Goal: Task Accomplishment & Management: Use online tool/utility

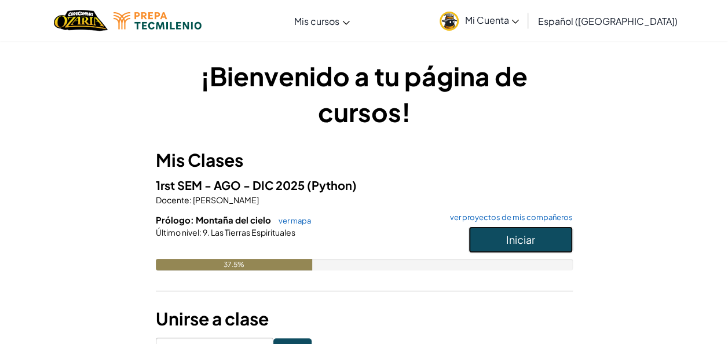
click at [539, 234] on button "Iniciar" at bounding box center [520, 239] width 104 height 27
click at [545, 244] on button "Iniciar" at bounding box center [520, 239] width 104 height 27
click at [543, 241] on button "Iniciar" at bounding box center [520, 239] width 104 height 27
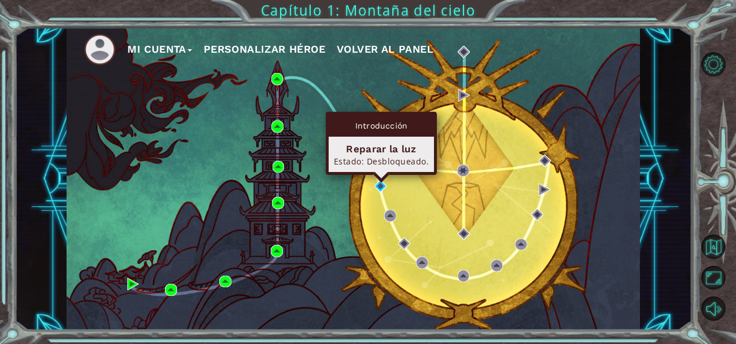
click at [372, 152] on div "Reparar la luz" at bounding box center [381, 149] width 95 height 14
click at [395, 131] on div "Introducción" at bounding box center [381, 126] width 105 height 22
click at [373, 170] on div "Reparar la luz Estado: Desbloqueado." at bounding box center [381, 154] width 105 height 35
click at [385, 153] on div "Reparar la luz" at bounding box center [381, 149] width 95 height 14
click at [377, 185] on img at bounding box center [380, 186] width 12 height 12
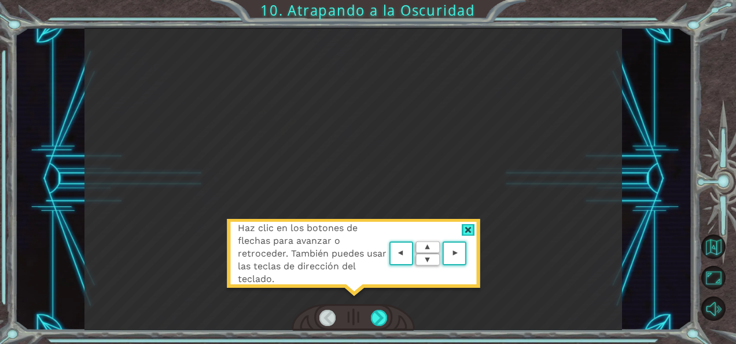
click at [401, 262] on img at bounding box center [428, 253] width 83 height 30
click at [468, 228] on div at bounding box center [468, 230] width 13 height 12
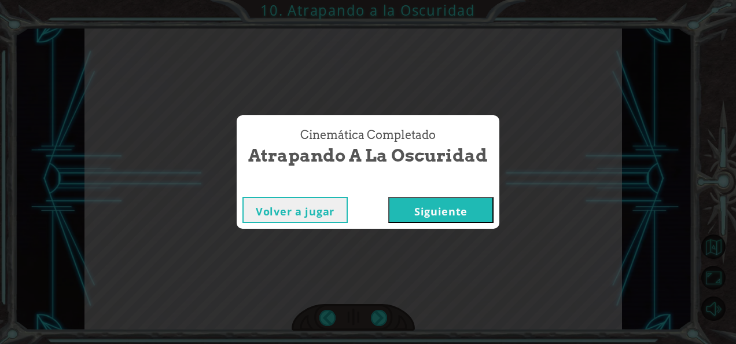
click at [462, 213] on button "Siguiente" at bounding box center [440, 210] width 105 height 26
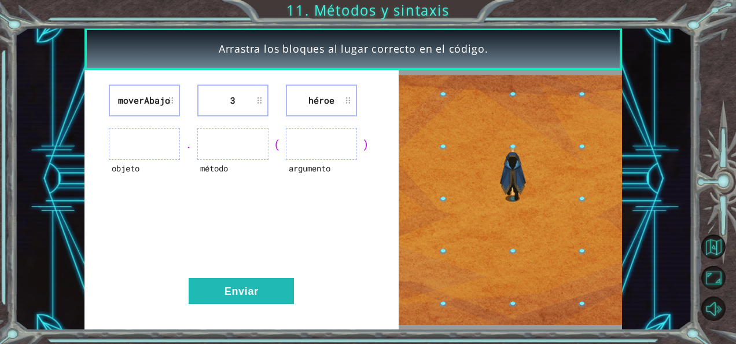
click at [161, 137] on ul at bounding box center [144, 144] width 71 height 32
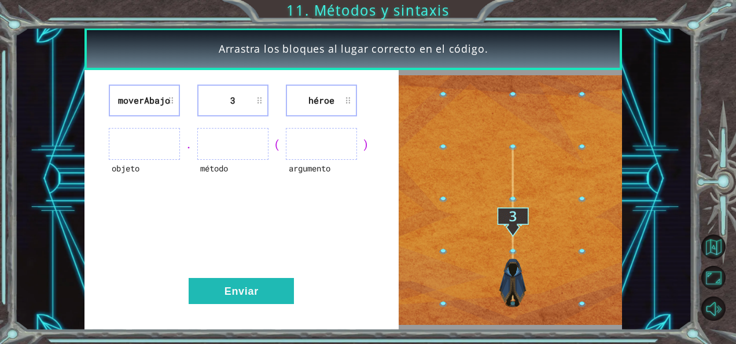
click at [161, 137] on ul at bounding box center [144, 144] width 71 height 32
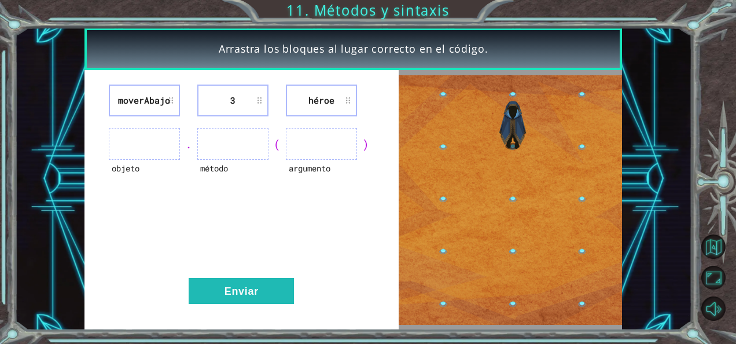
click at [161, 137] on ul at bounding box center [144, 144] width 71 height 32
click at [209, 144] on ul at bounding box center [232, 144] width 71 height 32
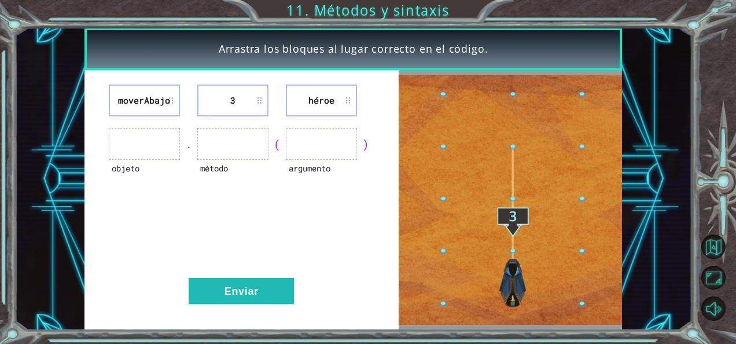
click at [295, 145] on ul at bounding box center [321, 144] width 71 height 32
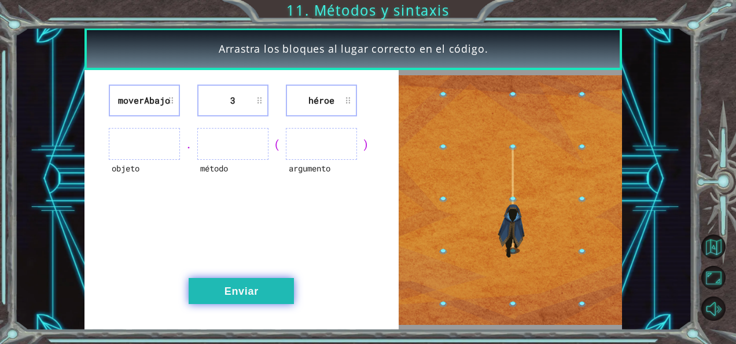
click at [252, 282] on button "Enviar" at bounding box center [241, 291] width 105 height 26
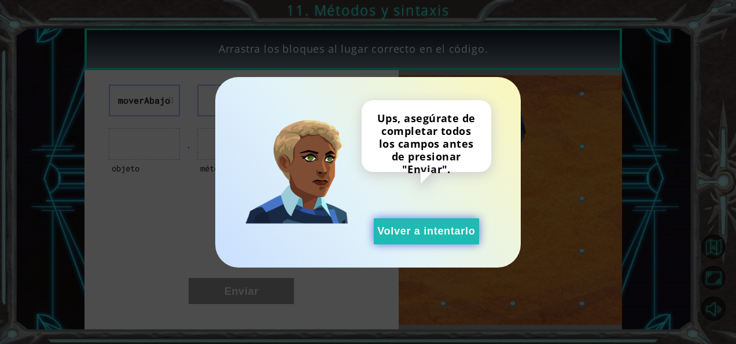
click at [382, 238] on button "Volver a intentarlo" at bounding box center [426, 231] width 105 height 26
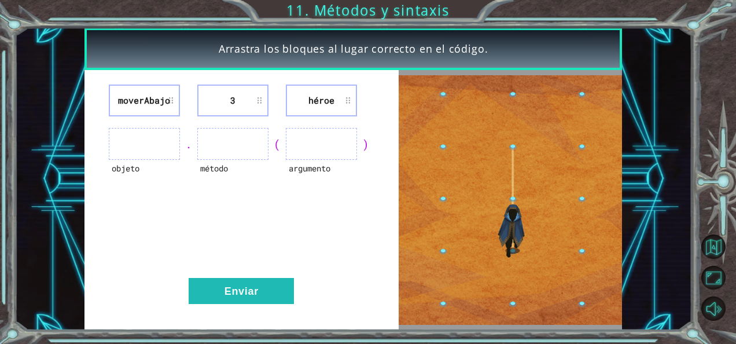
click at [170, 144] on ul at bounding box center [144, 144] width 71 height 32
click at [187, 143] on div "." at bounding box center [188, 144] width 17 height 16
click at [229, 111] on li "3" at bounding box center [232, 101] width 71 height 32
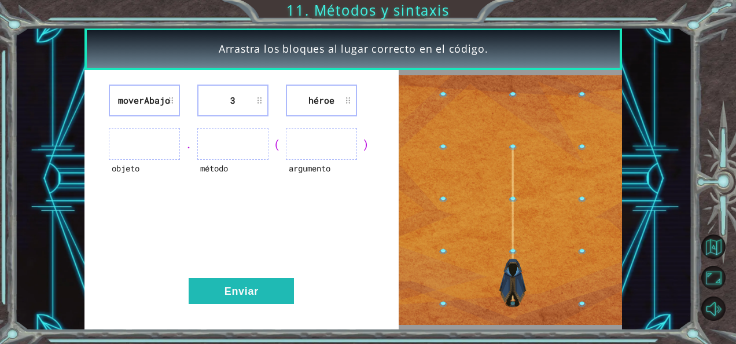
click at [229, 111] on li "3" at bounding box center [232, 101] width 71 height 32
click at [276, 144] on div "(" at bounding box center [277, 144] width 17 height 16
drag, startPoint x: 148, startPoint y: 145, endPoint x: 193, endPoint y: 141, distance: 44.8
click at [193, 141] on div "objeto . método ( argumento )" at bounding box center [241, 144] width 285 height 32
drag, startPoint x: 161, startPoint y: 142, endPoint x: 170, endPoint y: 146, distance: 10.4
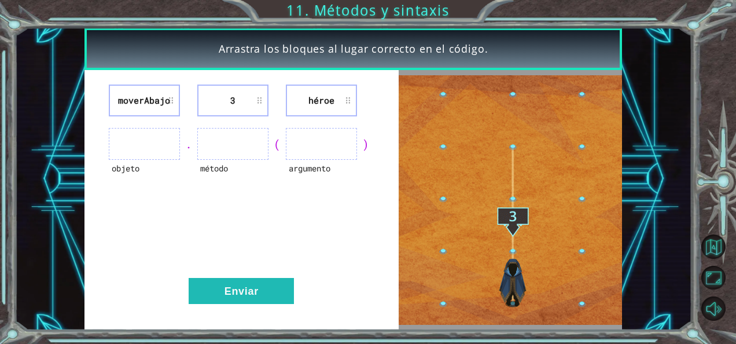
click at [161, 142] on ul at bounding box center [144, 144] width 71 height 32
drag, startPoint x: 192, startPoint y: 163, endPoint x: 184, endPoint y: 149, distance: 15.6
click at [192, 163] on div "moverAbajo 3 héroe objeto . método ( argumento ) Enviar" at bounding box center [242, 200] width 314 height 260
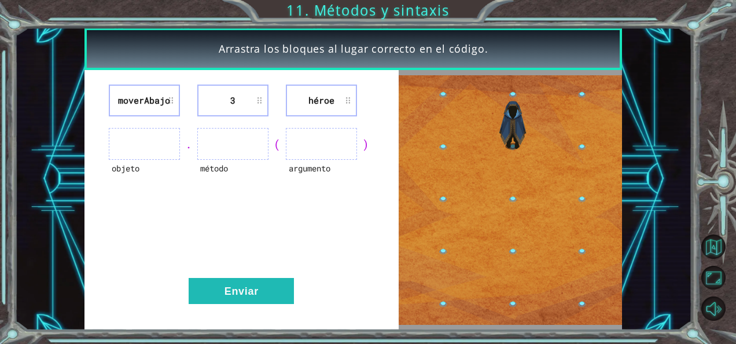
click at [189, 142] on div "." at bounding box center [188, 144] width 17 height 16
drag, startPoint x: 367, startPoint y: 141, endPoint x: 385, endPoint y: 148, distance: 19.2
click at [385, 148] on div "moverAbajo 3 héroe objeto . método ( argumento ) Enviar" at bounding box center [242, 200] width 314 height 260
click at [513, 215] on img at bounding box center [511, 199] width 224 height 249
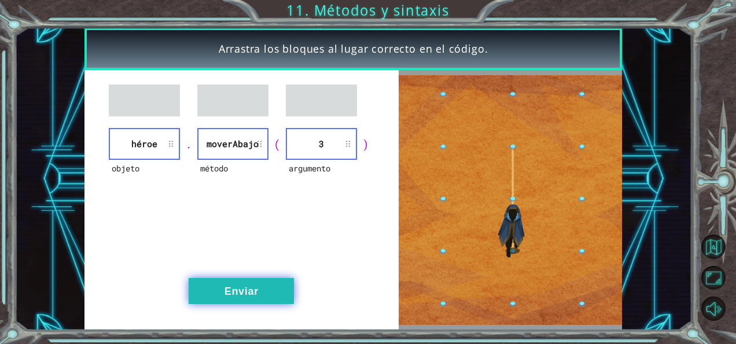
click at [270, 287] on button "Enviar" at bounding box center [241, 291] width 105 height 26
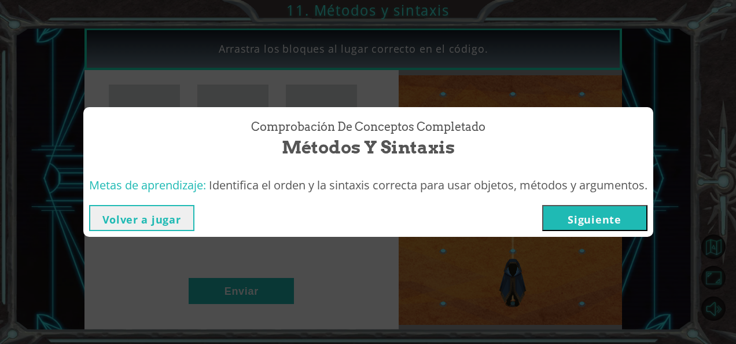
click at [570, 214] on button "Siguiente" at bounding box center [594, 218] width 105 height 26
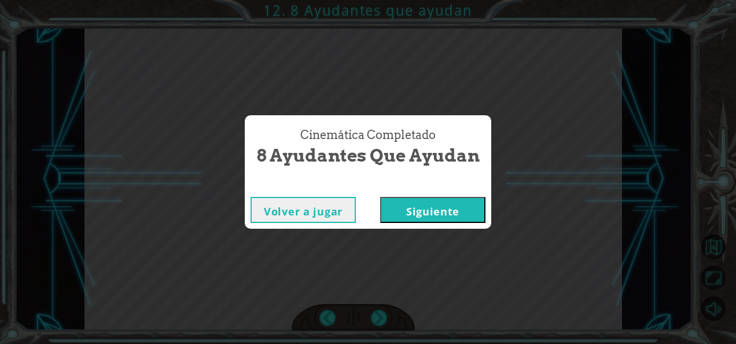
click at [467, 208] on button "Siguiente" at bounding box center [432, 210] width 105 height 26
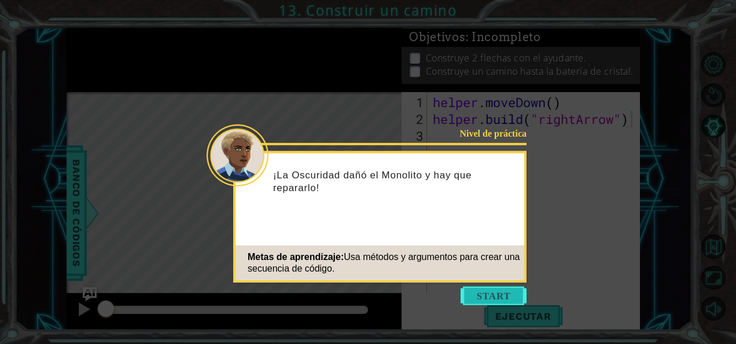
click at [473, 294] on button "Start" at bounding box center [494, 296] width 66 height 19
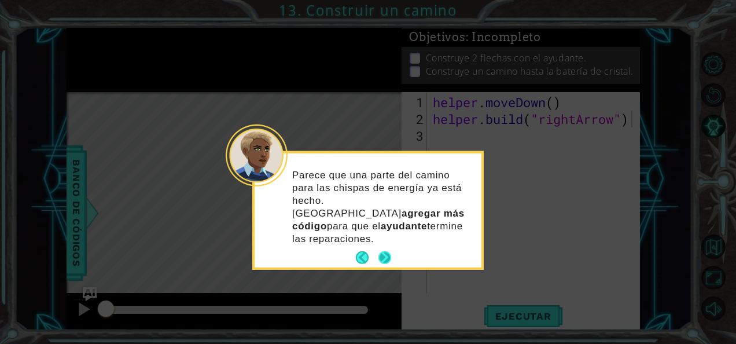
click at [387, 250] on button "Next" at bounding box center [384, 257] width 14 height 14
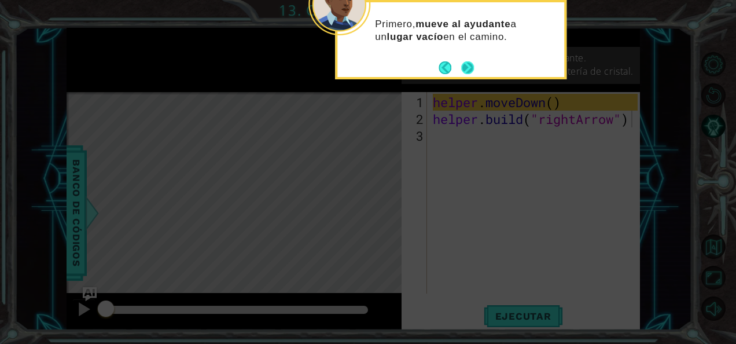
click at [464, 72] on button "Next" at bounding box center [468, 68] width 16 height 16
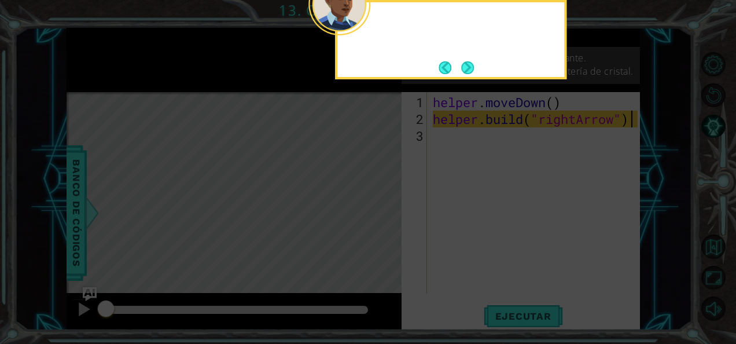
click at [464, 72] on button "Next" at bounding box center [467, 67] width 13 height 13
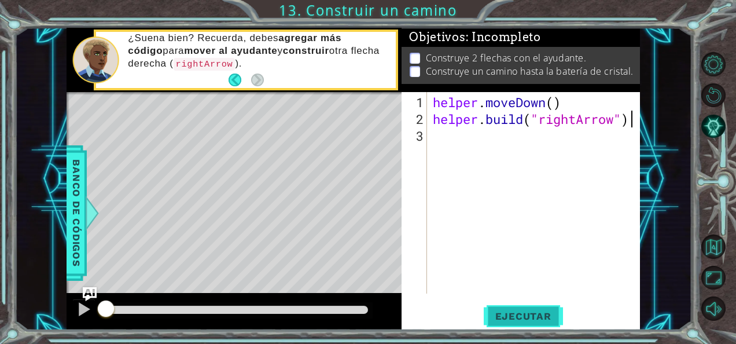
click at [532, 315] on span "Ejecutar" at bounding box center [523, 316] width 79 height 12
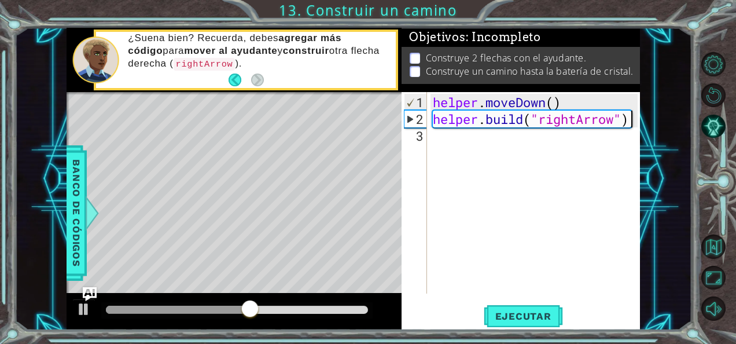
click at [476, 141] on div "helper . moveDown ( ) helper . build ( "rightArrow" )" at bounding box center [537, 211] width 213 height 235
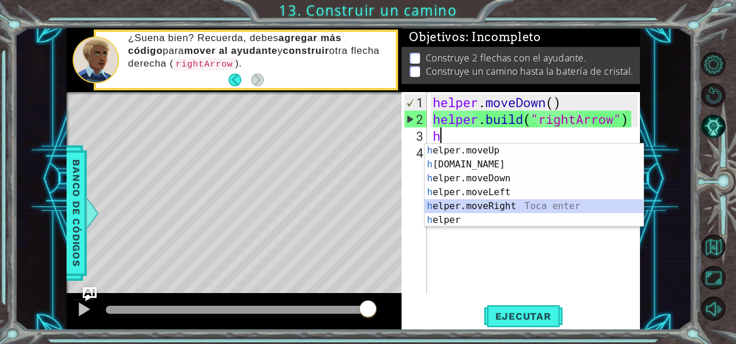
click at [491, 206] on div "h elper.moveUp Toca enter h elper.build Toca enter h elper.moveDown Toca enter …" at bounding box center [534, 199] width 219 height 111
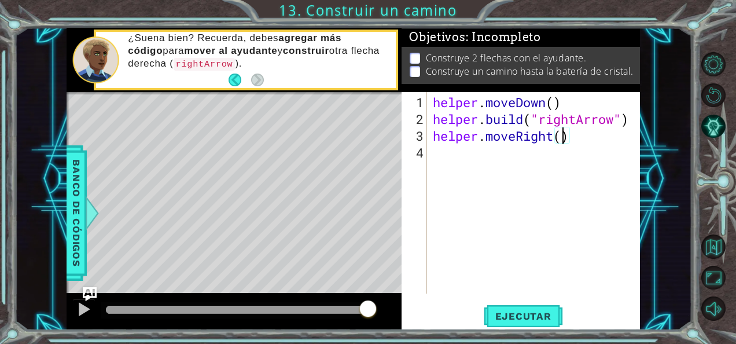
scroll to position [0, 6]
type textarea "helper.moveRight(3)"
click at [526, 319] on span "Ejecutar" at bounding box center [523, 316] width 79 height 12
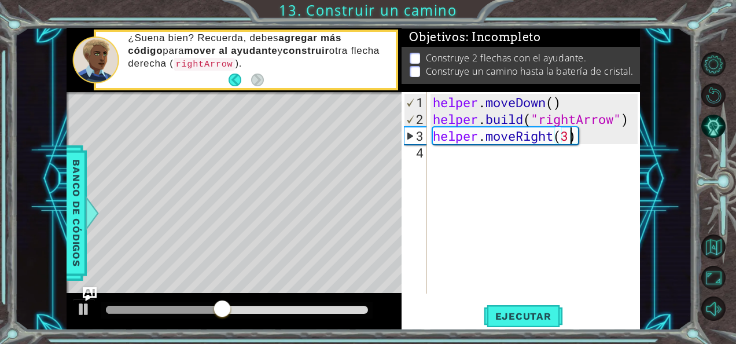
click at [454, 153] on div "helper . moveDown ( ) helper . build ( "rightArrow" ) helper . moveRight ( 3 )" at bounding box center [537, 211] width 213 height 235
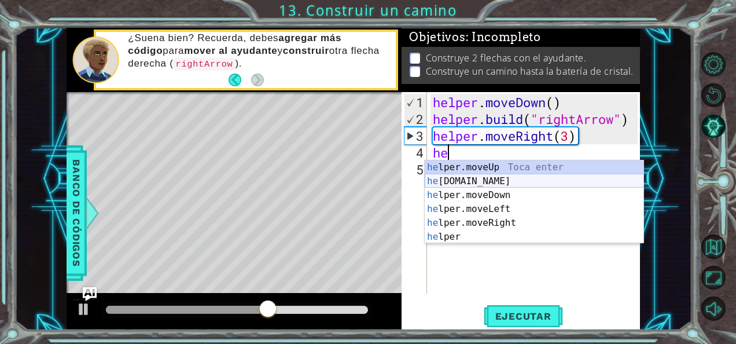
click at [491, 186] on div "he lper.moveUp Toca enter he lper.build Toca enter he lper.moveDown Toca enter …" at bounding box center [534, 215] width 219 height 111
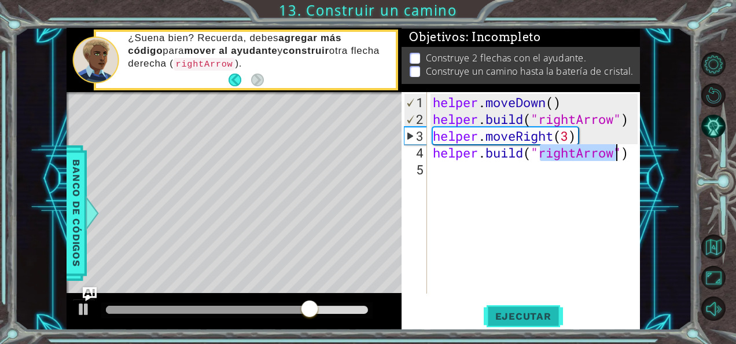
type textarea "helper.build("rightArrow")"
click at [517, 317] on span "Ejecutar" at bounding box center [523, 316] width 79 height 12
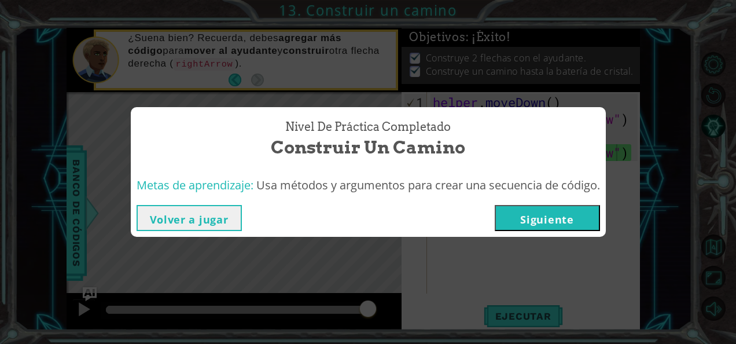
click at [556, 219] on button "Siguiente" at bounding box center [547, 218] width 105 height 26
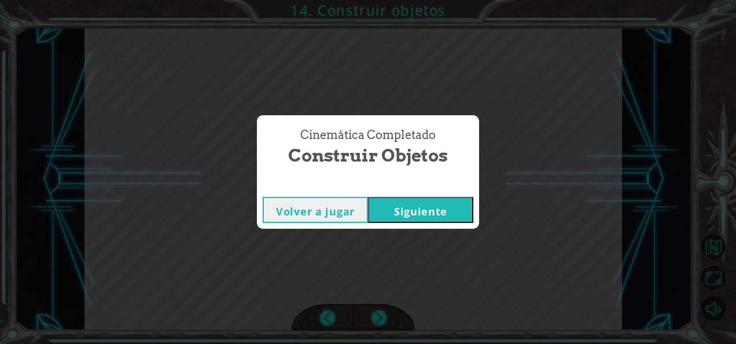
click at [462, 212] on button "Siguiente" at bounding box center [420, 210] width 105 height 26
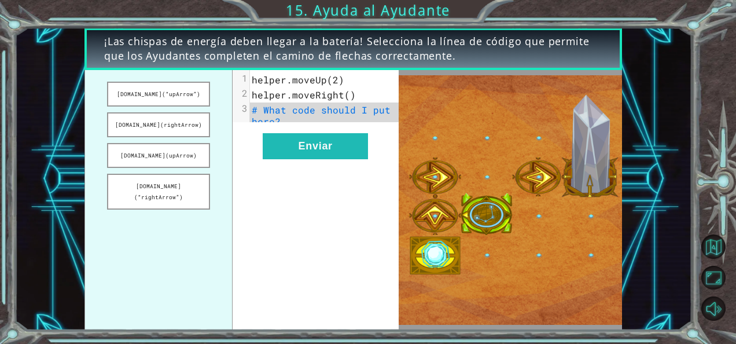
drag, startPoint x: 161, startPoint y: 158, endPoint x: 303, endPoint y: 124, distance: 145.9
click at [303, 124] on div "helper.build(“upArrow”) helper.build(rightArrow) helper.build(upArrow) helper.b…" at bounding box center [242, 200] width 314 height 260
click at [181, 93] on button "helper.build(“upArrow”)" at bounding box center [158, 94] width 103 height 25
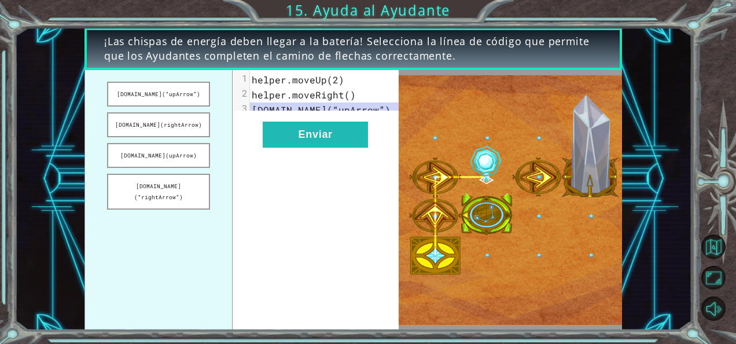
drag, startPoint x: 181, startPoint y: 93, endPoint x: 219, endPoint y: 94, distance: 37.7
click at [219, 94] on ul "helper.build(“upArrow”) helper.build(rightArrow) helper.build(upArrow) helper.b…" at bounding box center [159, 200] width 148 height 260
click at [178, 124] on button "helper.build(rightArrow)" at bounding box center [158, 124] width 103 height 25
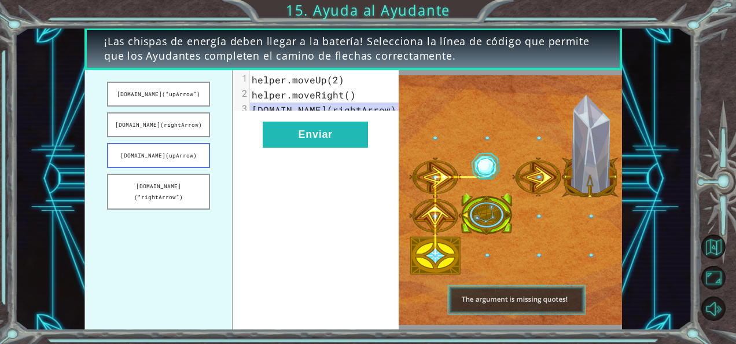
click at [179, 152] on button "helper.build(upArrow)" at bounding box center [158, 155] width 103 height 25
click at [192, 182] on button "helper.build(“rightArrow”)" at bounding box center [158, 192] width 103 height 36
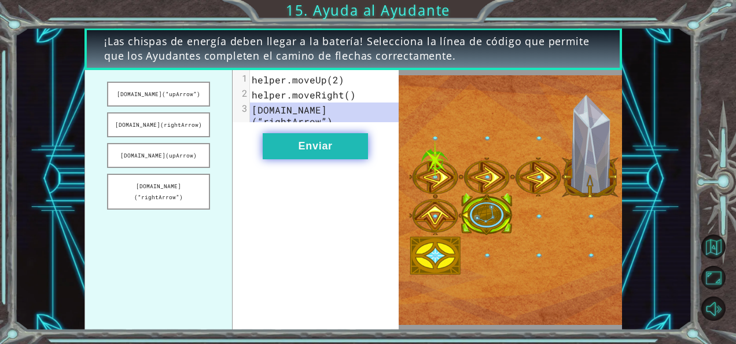
click at [314, 149] on button "Enviar" at bounding box center [315, 146] width 105 height 26
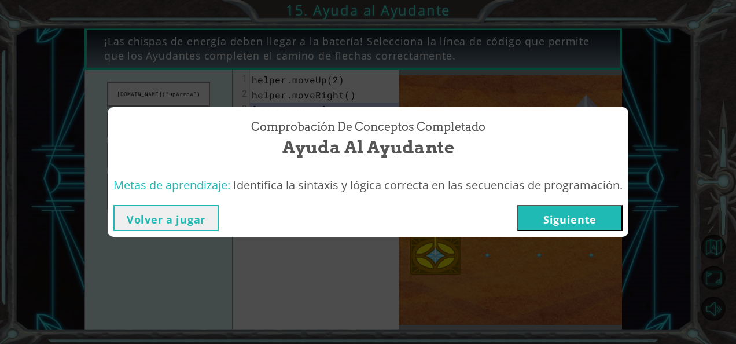
click at [587, 214] on button "Siguiente" at bounding box center [569, 218] width 105 height 26
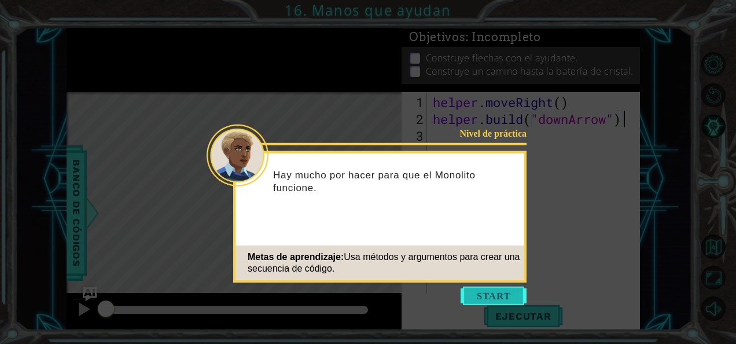
click at [501, 294] on button "Start" at bounding box center [494, 296] width 66 height 19
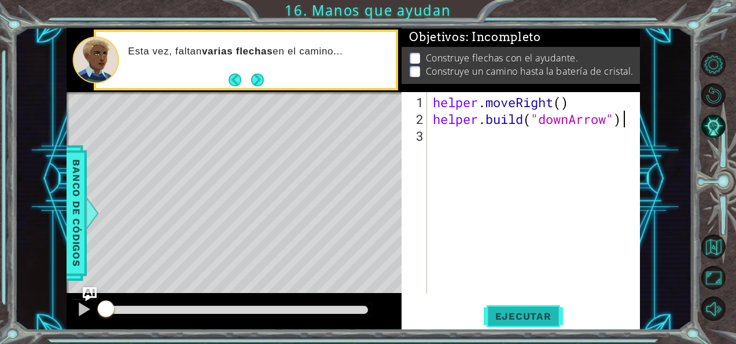
click at [507, 317] on span "Ejecutar" at bounding box center [523, 316] width 79 height 12
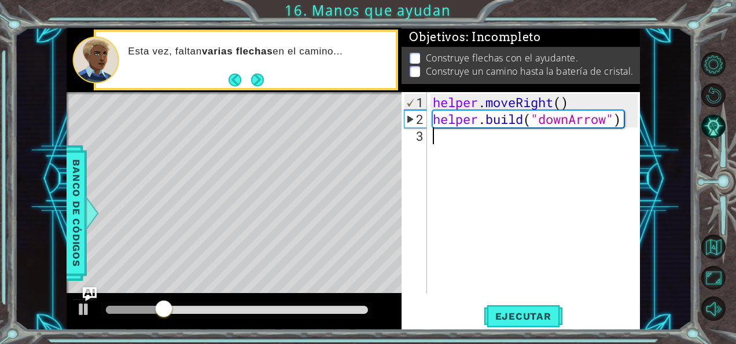
click at [509, 133] on div "helper . moveRight ( ) helper . build ( "downArrow" )" at bounding box center [537, 211] width 213 height 235
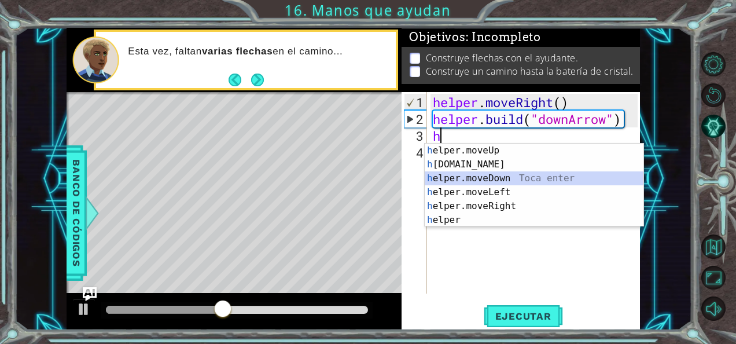
click at [483, 172] on div "h elper.moveUp Toca enter h elper.build Toca enter h elper.moveDown Toca enter …" at bounding box center [534, 199] width 219 height 111
type textarea "helper.moveDown(1)"
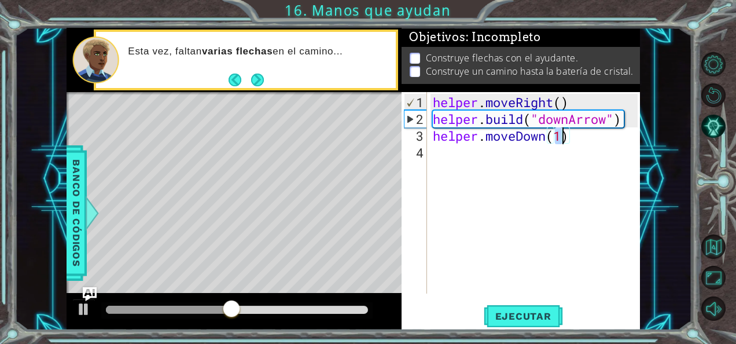
click at [425, 152] on div "4" at bounding box center [415, 152] width 23 height 17
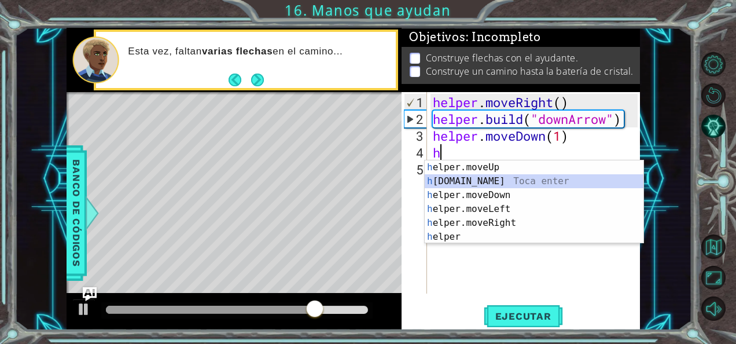
click at [453, 177] on div "h elper.moveUp Toca enter h elper.build Toca enter h elper.moveDown Toca enter …" at bounding box center [534, 215] width 219 height 111
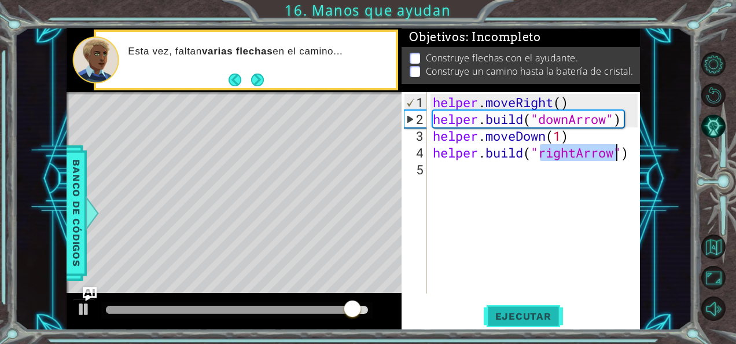
type textarea "helper.build("rightArrow")"
click at [528, 313] on span "Ejecutar" at bounding box center [523, 316] width 79 height 12
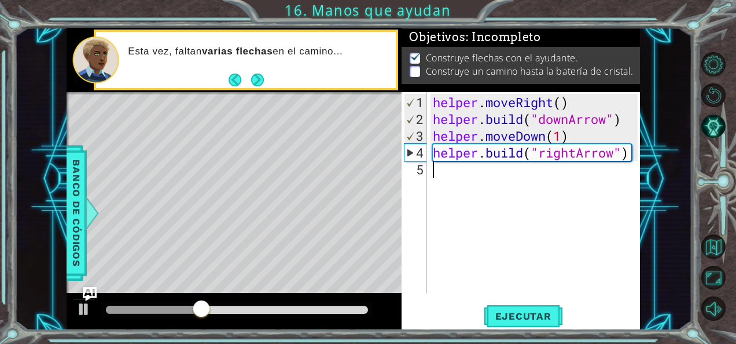
click at [440, 168] on div "helper . moveRight ( ) helper . build ( "downArrow" ) helper . moveDown ( 1 ) h…" at bounding box center [537, 211] width 213 height 235
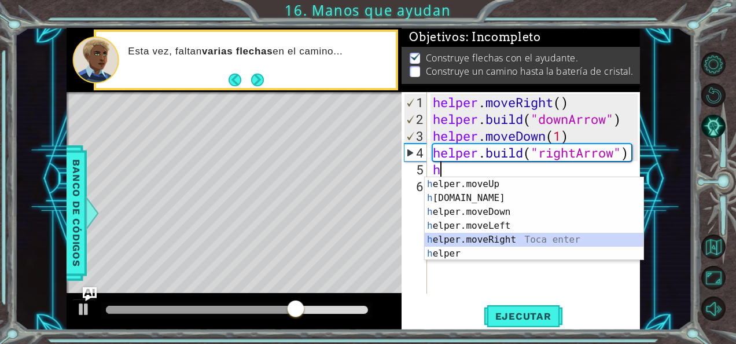
click at [474, 237] on div "h elper.moveUp Toca enter h elper.build Toca enter h elper.moveDown Toca enter …" at bounding box center [534, 232] width 219 height 111
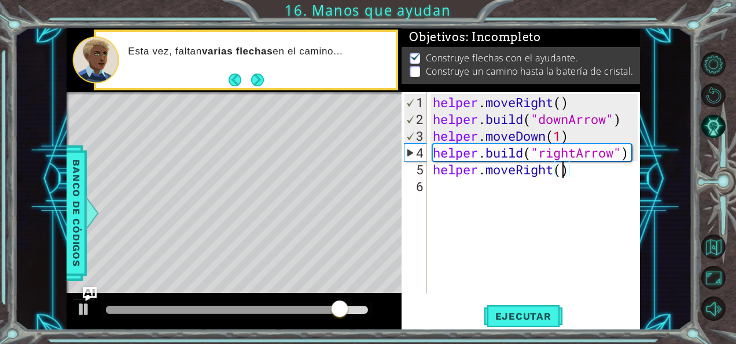
type textarea "helper.moveRight(2)"
click at [491, 186] on div "helper . moveRight ( ) helper . build ( "downArrow" ) helper . moveDown ( 1 ) h…" at bounding box center [537, 211] width 213 height 235
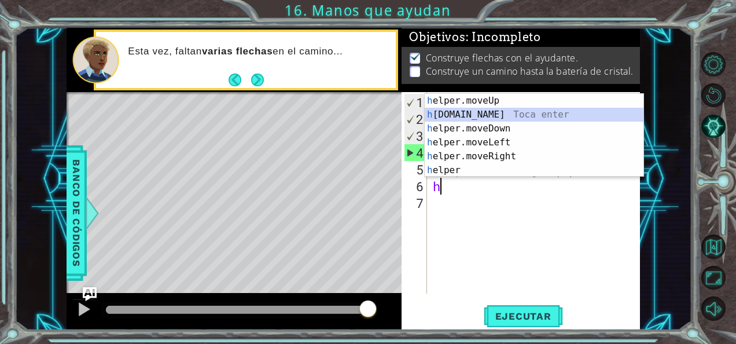
click at [484, 111] on div "h elper.moveUp Toca enter h elper.build Toca enter h elper.moveDown Toca enter …" at bounding box center [534, 149] width 219 height 111
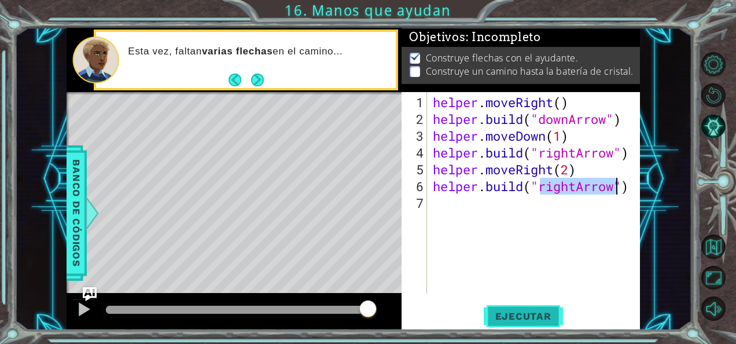
click at [493, 315] on span "Ejecutar" at bounding box center [523, 316] width 79 height 12
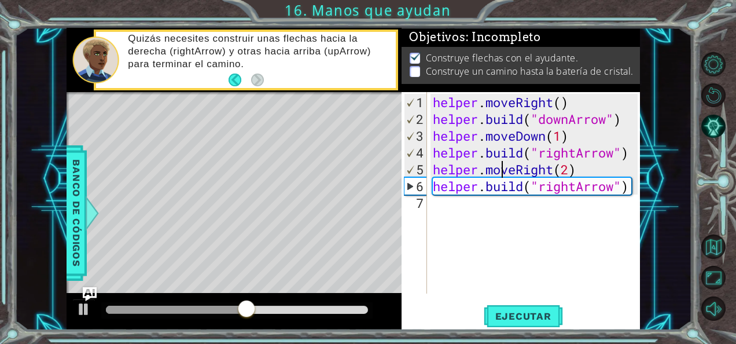
click at [504, 165] on div "helper . moveRight ( ) helper . build ( "downArrow" ) helper . moveDown ( 1 ) h…" at bounding box center [537, 211] width 213 height 235
type textarea "helper.moveRight(2)"
click at [550, 164] on div "helper . moveRight ( ) helper . build ( "downArrow" ) helper . moveDown ( 1 ) h…" at bounding box center [537, 211] width 213 height 235
click at [554, 166] on div "helper . moveRight ( ) helper . build ( "downArrow" ) helper . moveDown ( 1 ) h…" at bounding box center [537, 211] width 213 height 235
drag, startPoint x: 567, startPoint y: 193, endPoint x: 515, endPoint y: 186, distance: 53.1
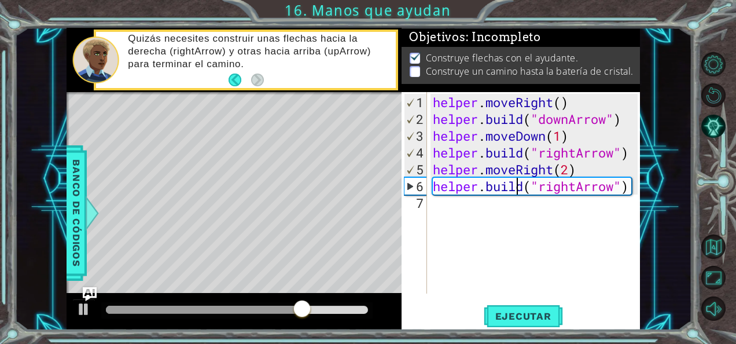
click at [515, 186] on div "helper . moveRight ( ) helper . build ( "downArrow" ) helper . moveDown ( 1 ) h…" at bounding box center [537, 211] width 213 height 235
click at [576, 185] on div "helper . moveRight ( ) helper . build ( "downArrow" ) helper . moveDown ( 1 ) h…" at bounding box center [537, 211] width 213 height 235
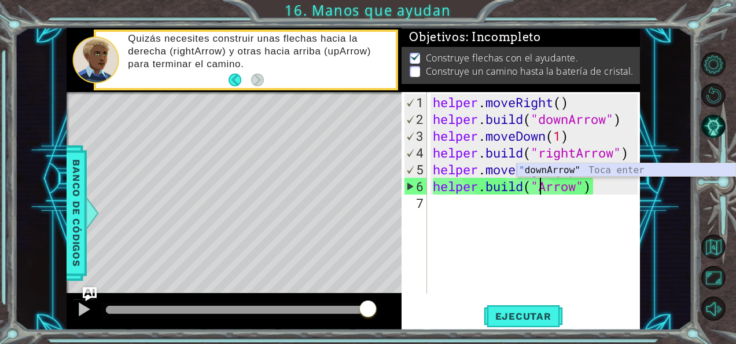
scroll to position [0, 5]
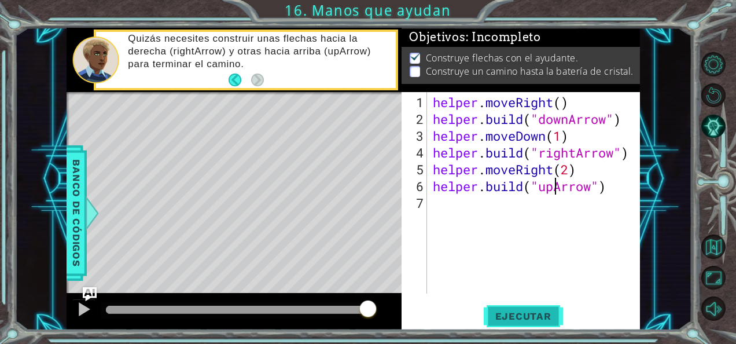
click at [521, 318] on span "Ejecutar" at bounding box center [523, 316] width 79 height 12
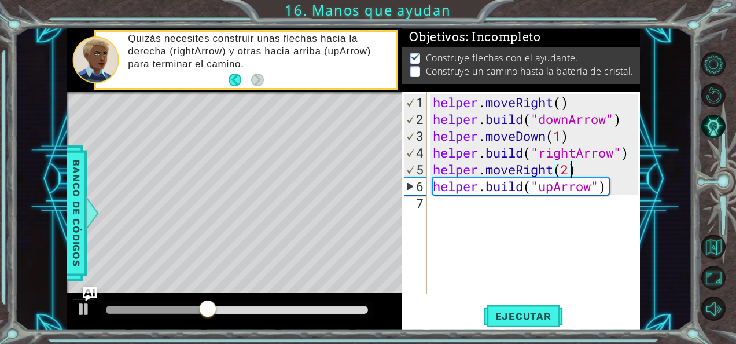
click at [569, 171] on div "helper . moveRight ( ) helper . build ( "downArrow" ) helper . moveDown ( 1 ) h…" at bounding box center [537, 211] width 213 height 235
click at [604, 186] on div "helper . moveRight ( ) helper . build ( "downArrow" ) helper . moveDown ( 1 ) h…" at bounding box center [537, 211] width 213 height 235
type textarea "helper.build("upArrow")"
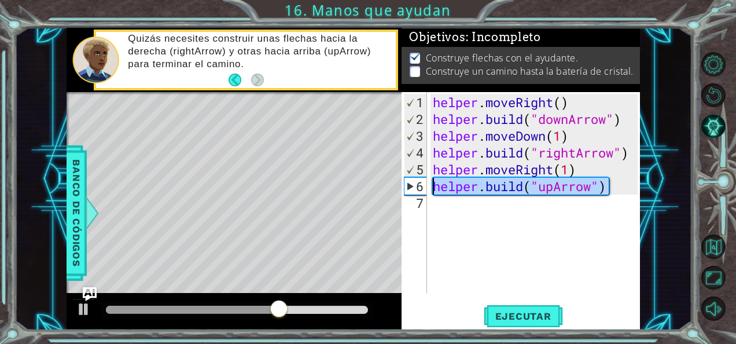
drag, startPoint x: 607, startPoint y: 186, endPoint x: 425, endPoint y: 189, distance: 181.2
click at [425, 189] on div "helper.build("upArrow") 1 2 3 4 5 6 7 helper . moveRight ( ) helper . build ( "…" at bounding box center [520, 192] width 236 height 201
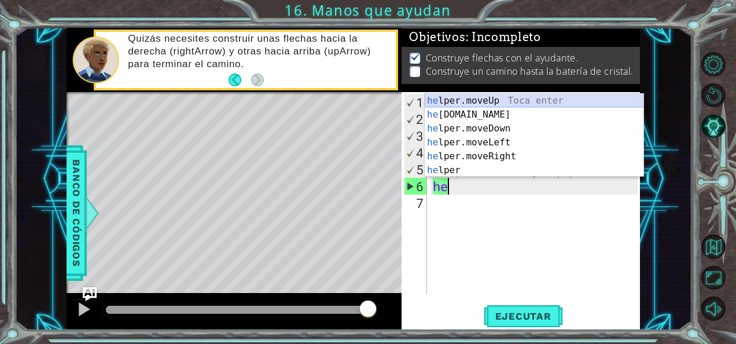
click at [475, 107] on div "he lper.moveUp Toca enter he lper.build Toca enter he lper.moveDown Toca enter …" at bounding box center [534, 149] width 219 height 111
type textarea "helper.moveUp(1)"
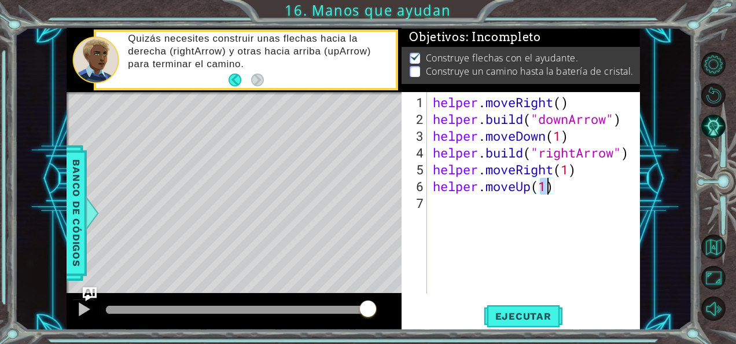
click at [467, 213] on div "helper . moveRight ( ) helper . build ( "downArrow" ) helper . moveDown ( 1 ) h…" at bounding box center [537, 211] width 213 height 235
paste textarea "helper.build("upArrow")"
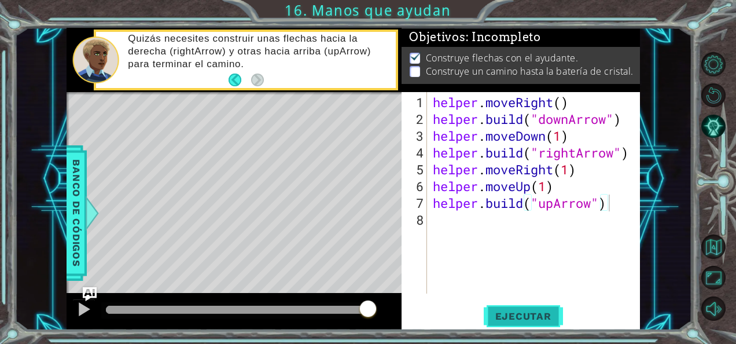
click at [504, 324] on button "Ejecutar" at bounding box center [523, 316] width 79 height 24
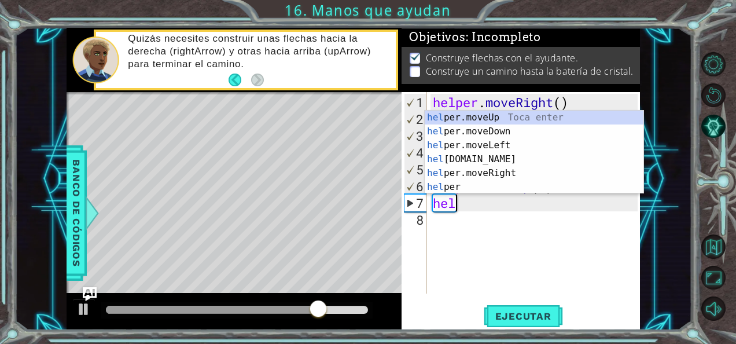
type textarea "h"
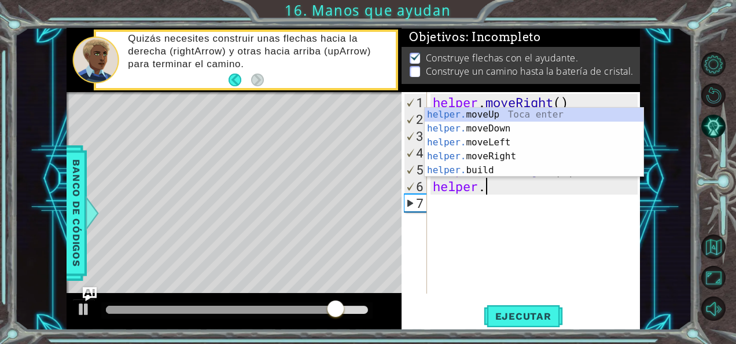
type textarea "h"
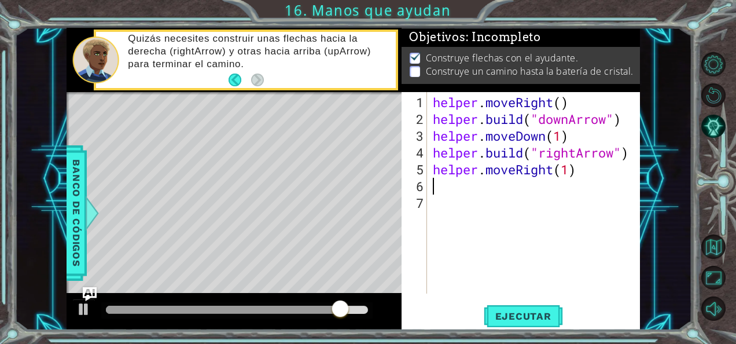
type textarea "helper.moveRight(1)"
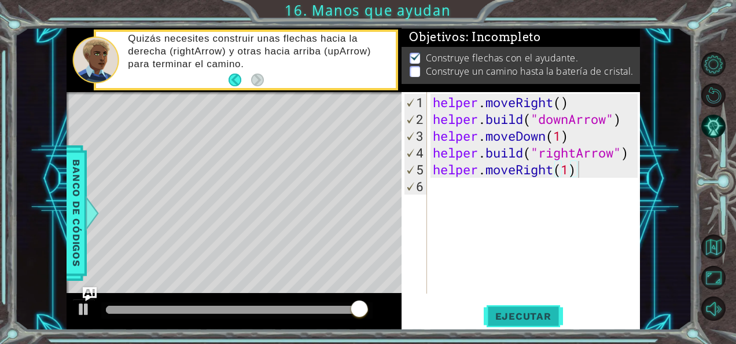
click at [512, 322] on button "Ejecutar" at bounding box center [523, 316] width 79 height 24
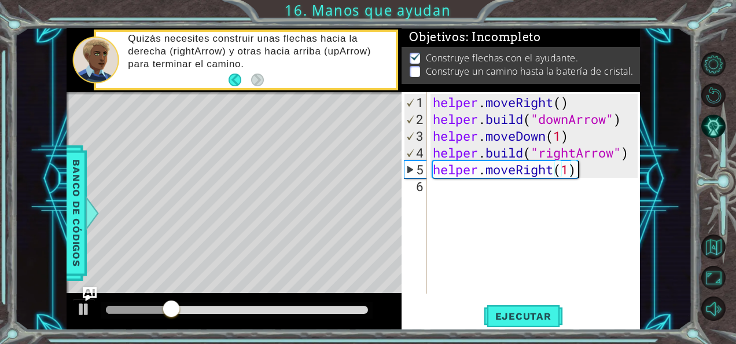
click at [467, 190] on div "helper . moveRight ( ) helper . build ( "downArrow" ) helper . moveDown ( 1 ) h…" at bounding box center [537, 211] width 213 height 235
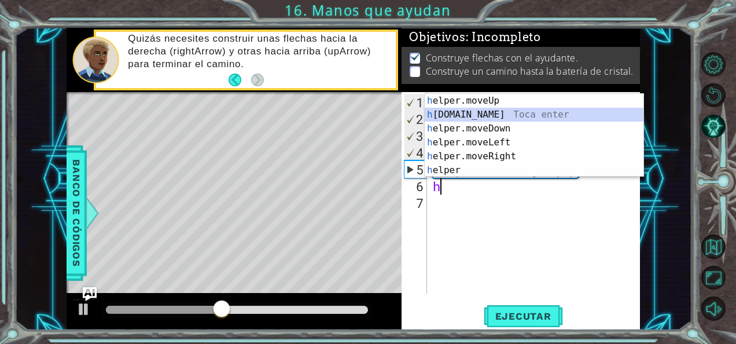
click at [487, 112] on div "h elper.moveUp Toca enter h elper.build Toca enter h elper.moveDown Toca enter …" at bounding box center [534, 149] width 219 height 111
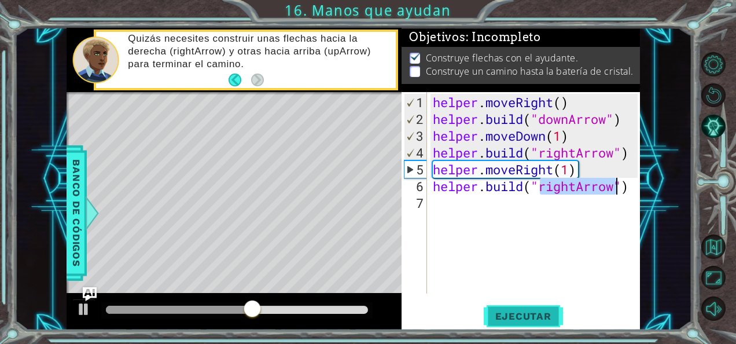
type textarea "helper.build("rightArrow")"
click at [523, 318] on span "Ejecutar" at bounding box center [523, 316] width 79 height 12
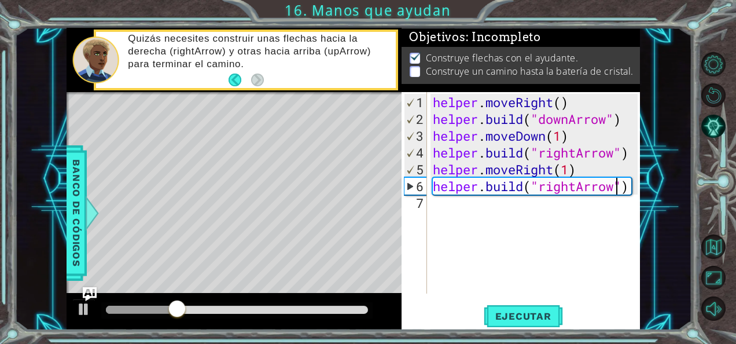
click at [447, 212] on div "helper . moveRight ( ) helper . build ( "downArrow" ) helper . moveDown ( 1 ) h…" at bounding box center [537, 211] width 213 height 235
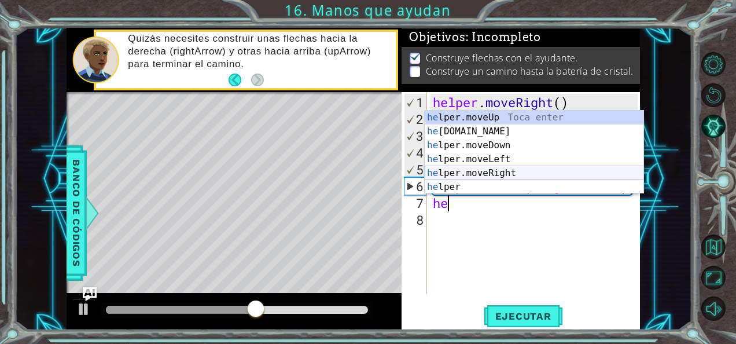
click at [454, 174] on div "he lper.moveUp Toca enter he lper.build Toca enter he lper.moveDown Toca enter …" at bounding box center [534, 166] width 219 height 111
type textarea "helper.moveRight(1)"
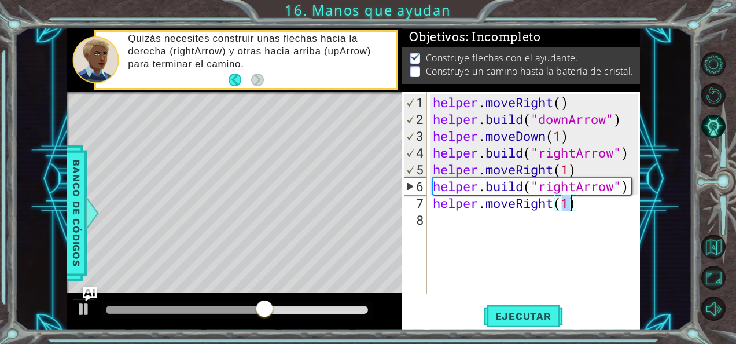
click at [431, 227] on div "helper . moveRight ( ) helper . build ( "downArrow" ) helper . moveDown ( 1 ) h…" at bounding box center [537, 211] width 213 height 235
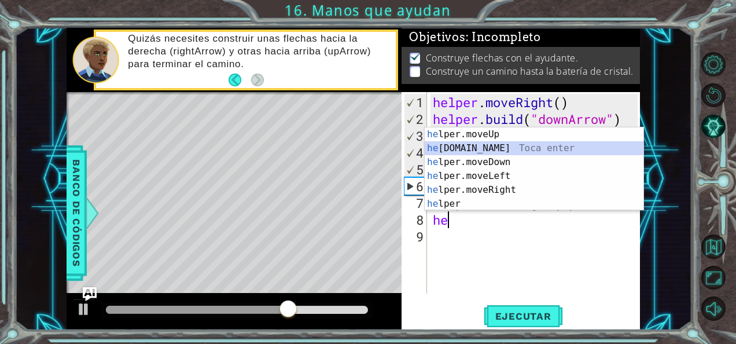
click at [460, 150] on div "he lper.moveUp Toca enter he lper.build Toca enter he lper.moveDown Toca enter …" at bounding box center [534, 182] width 219 height 111
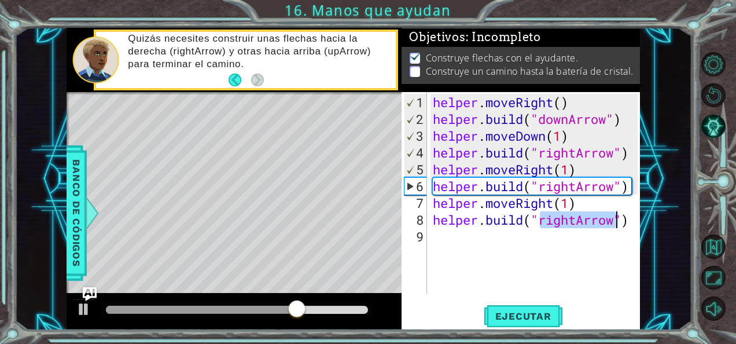
click at [564, 220] on div "helper . moveRight ( ) helper . build ( "downArrow" ) helper . moveDown ( 1 ) h…" at bounding box center [534, 192] width 207 height 201
click at [567, 220] on div "helper . moveRight ( ) helper . build ( "downArrow" ) helper . moveDown ( 1 ) h…" at bounding box center [537, 211] width 213 height 235
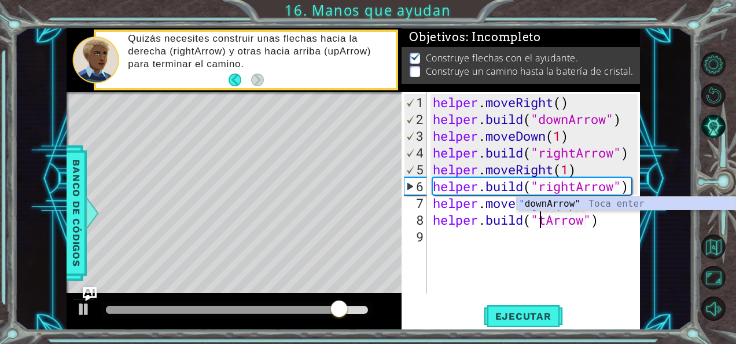
scroll to position [0, 5]
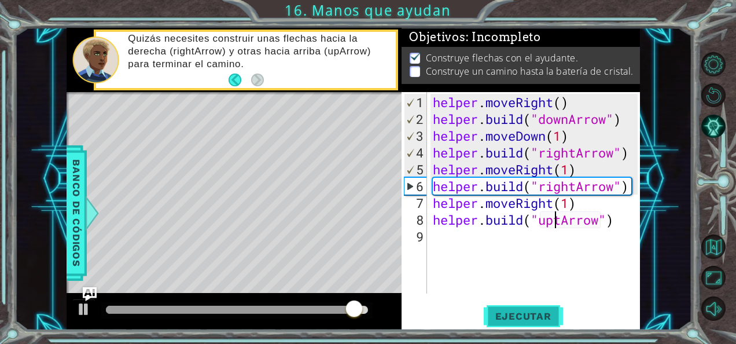
click at [541, 312] on span "Ejecutar" at bounding box center [523, 316] width 79 height 12
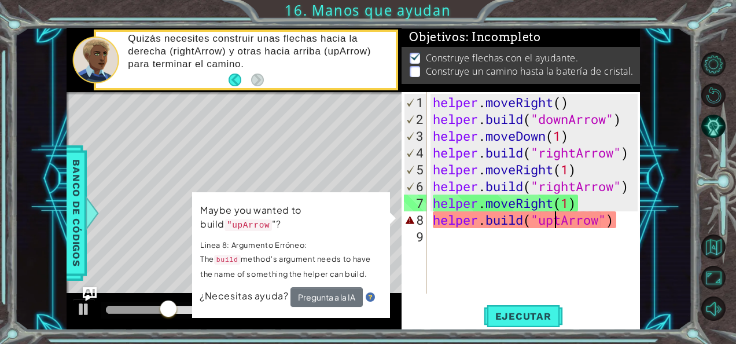
click at [388, 214] on div "Maybe you wanted to build "upArrow "? Linea 8: Argumento Erróneo: The build met…" at bounding box center [291, 255] width 198 height 126
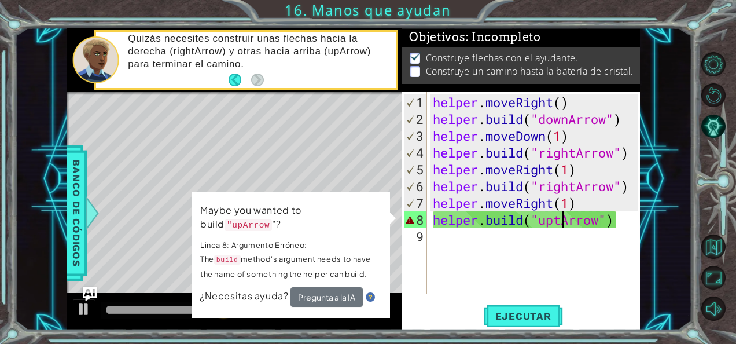
click at [563, 216] on div "helper . moveRight ( ) helper . build ( "downArrow" ) helper . moveDown ( 1 ) h…" at bounding box center [537, 211] width 213 height 235
type textarea "helper.build("upArrow")"
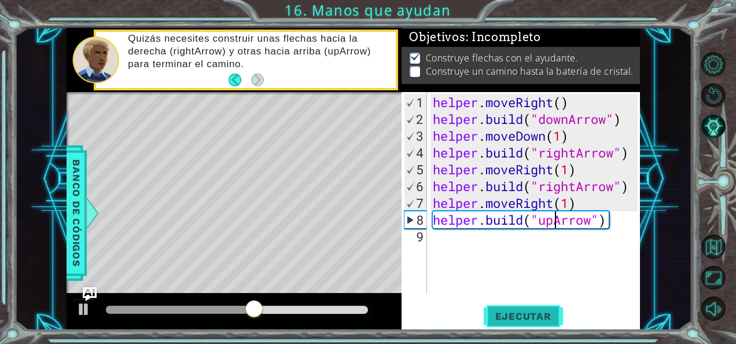
click at [531, 311] on span "Ejecutar" at bounding box center [523, 316] width 79 height 12
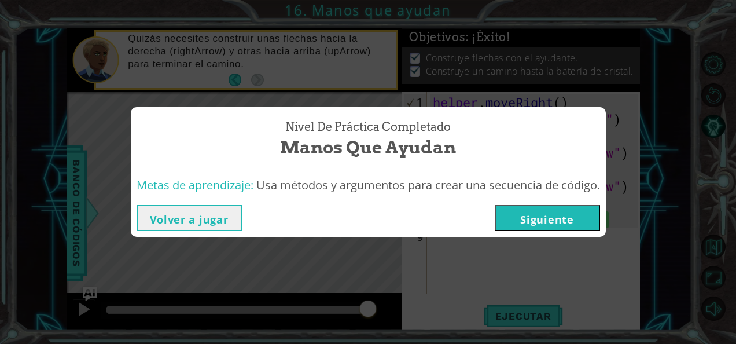
click at [542, 218] on button "Siguiente" at bounding box center [547, 218] width 105 height 26
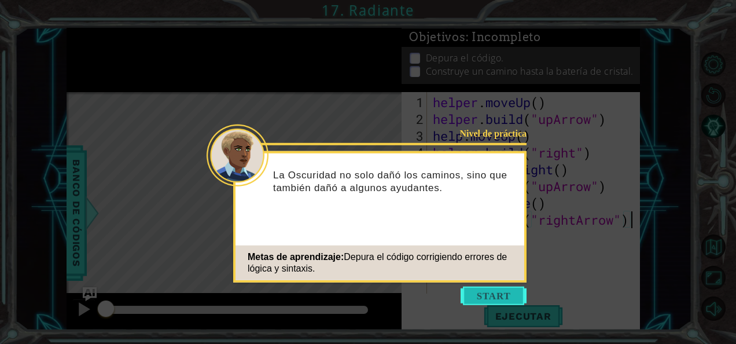
click at [488, 302] on button "Start" at bounding box center [494, 296] width 66 height 19
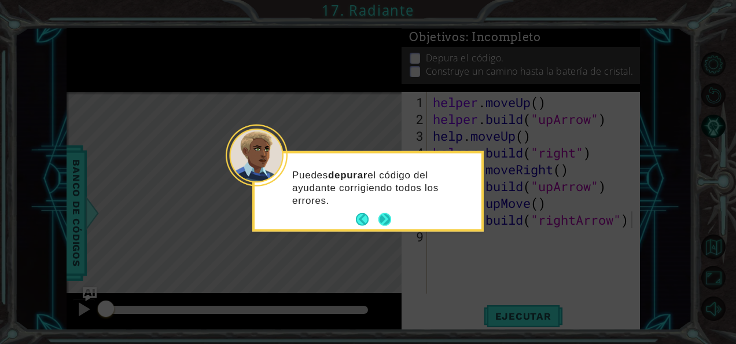
click at [387, 222] on button "Next" at bounding box center [385, 219] width 13 height 13
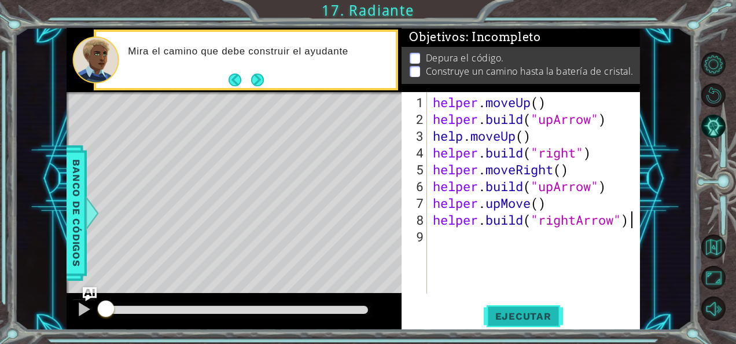
click at [506, 311] on span "Ejecutar" at bounding box center [523, 316] width 79 height 12
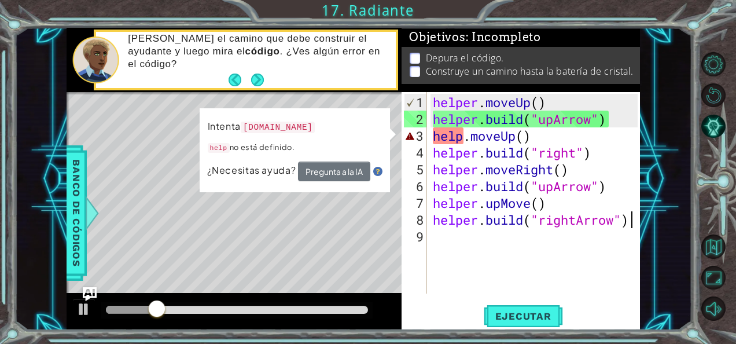
click at [463, 135] on div "helper . moveUp ( ) helper . build ( "upArrow" ) help . moveUp ( ) helper . bui…" at bounding box center [537, 211] width 213 height 235
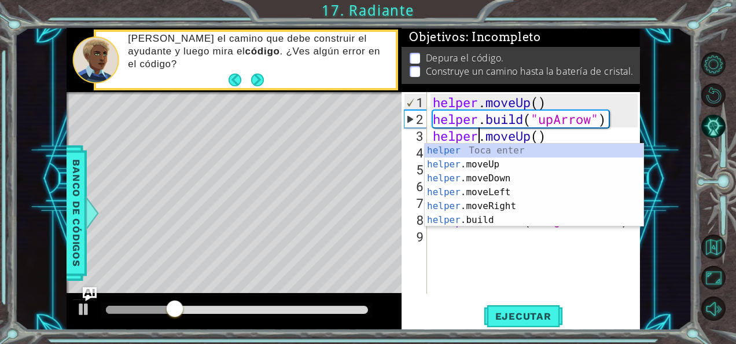
type textarea "helper.moveUp()"
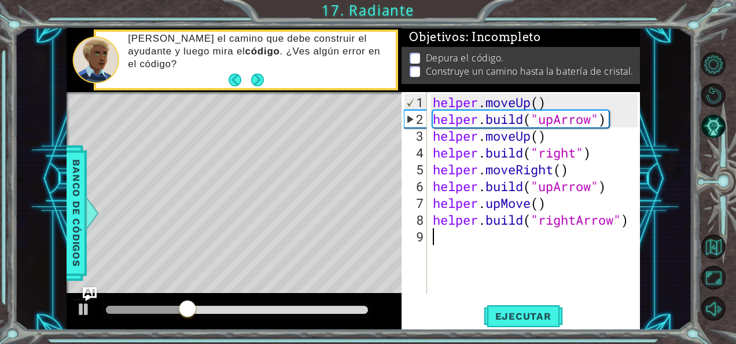
click at [452, 270] on div "helper . moveUp ( ) helper . build ( "upArrow" ) helper . moveUp ( ) helper . b…" at bounding box center [537, 211] width 213 height 235
click at [513, 319] on span "Ejecutar" at bounding box center [523, 316] width 79 height 12
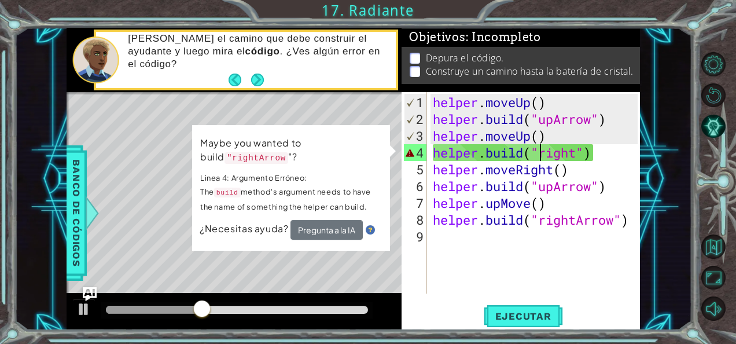
click at [538, 149] on div "helper . moveUp ( ) helper . build ( "upArrow" ) helper . moveUp ( ) helper . b…" at bounding box center [537, 211] width 213 height 235
click at [541, 147] on div "helper . moveUp ( ) helper . build ( "upArrow" ) helper . moveUp ( ) helper . b…" at bounding box center [537, 211] width 213 height 235
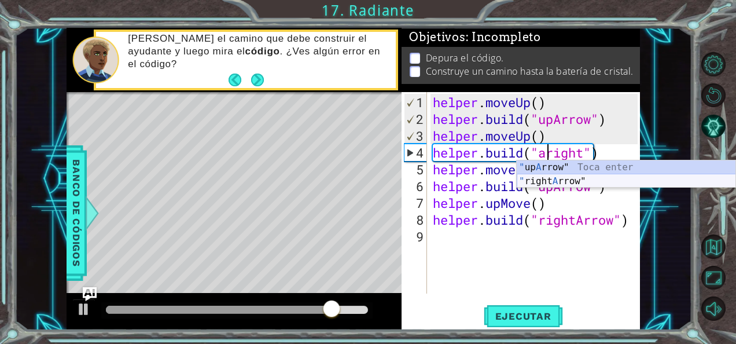
click at [544, 179] on div "" up A rrow" Toca enter " right A rrow" Toca enter" at bounding box center [626, 188] width 219 height 56
type textarea "helper.build("rightArrow"")"
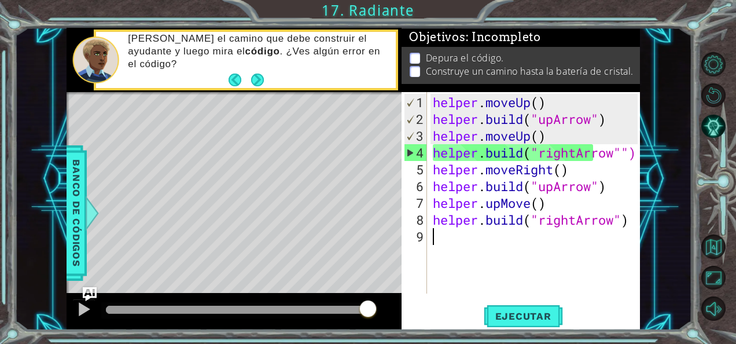
click at [525, 251] on div "helper . moveUp ( ) helper . build ( "upArrow" ) helper . moveUp ( ) helper . b…" at bounding box center [537, 211] width 213 height 235
click at [509, 319] on span "Ejecutar" at bounding box center [523, 316] width 79 height 12
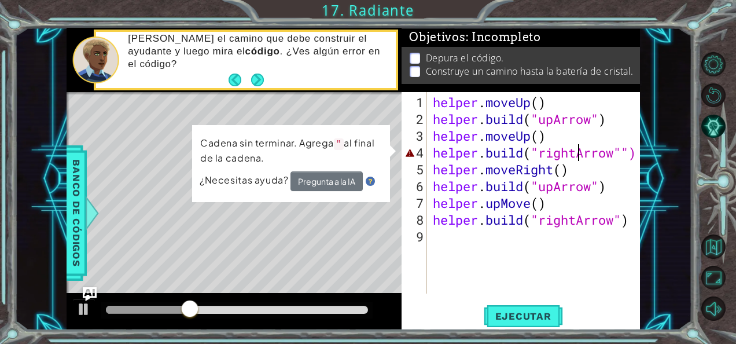
click at [580, 153] on div "helper . moveUp ( ) helper . build ( "upArrow" ) helper . moveUp ( ) helper . b…" at bounding box center [537, 211] width 213 height 235
click at [328, 184] on button "Pregunta a la IA" at bounding box center [327, 181] width 72 height 20
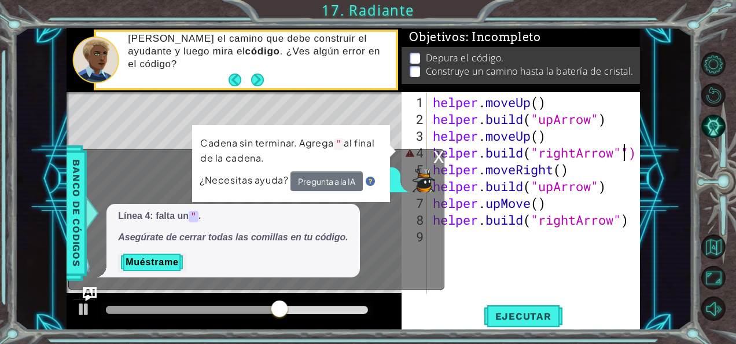
click at [622, 152] on div "helper . moveUp ( ) helper . build ( "upArrow" ) helper . moveUp ( ) helper . b…" at bounding box center [537, 211] width 213 height 235
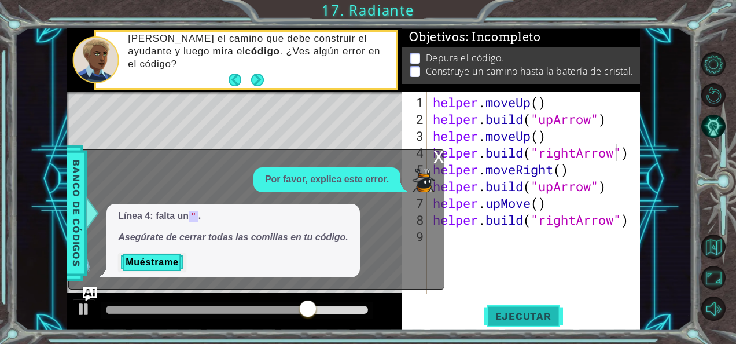
click at [517, 307] on button "Ejecutar" at bounding box center [523, 316] width 79 height 24
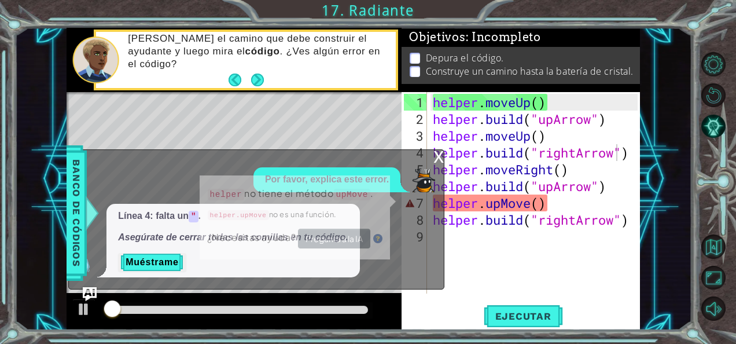
click at [437, 156] on div "x" at bounding box center [439, 156] width 10 height 12
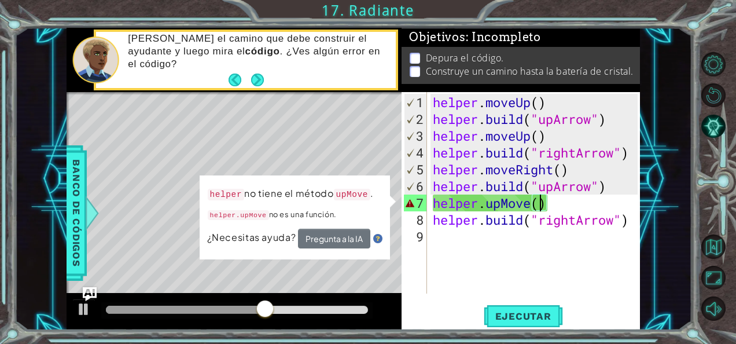
click at [543, 205] on div "helper . moveUp ( ) helper . build ( "upArrow" ) helper . moveUp ( ) helper . b…" at bounding box center [537, 211] width 213 height 235
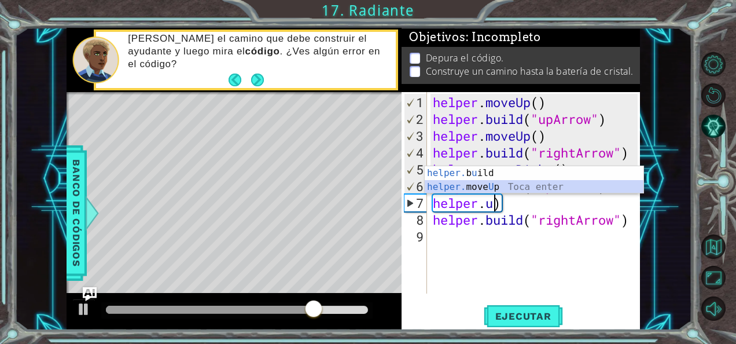
click at [509, 181] on div "helper. b u ild Toca enter helper. move U p Toca enter" at bounding box center [534, 194] width 219 height 56
type textarea "helper.moveUp(1))"
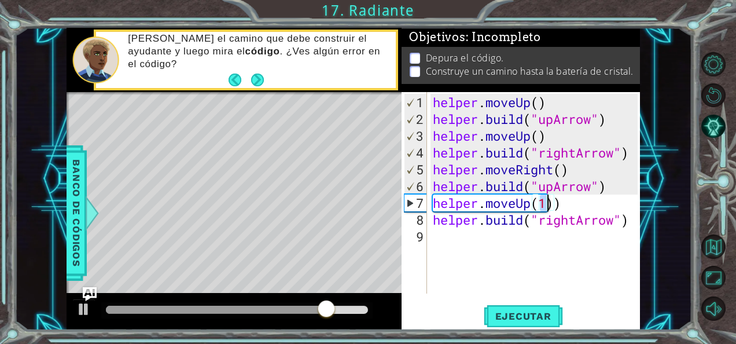
click at [528, 271] on div "helper . moveUp ( ) helper . build ( "upArrow" ) helper . moveUp ( ) helper . b…" at bounding box center [537, 211] width 213 height 235
click at [514, 308] on button "Ejecutar" at bounding box center [523, 316] width 79 height 24
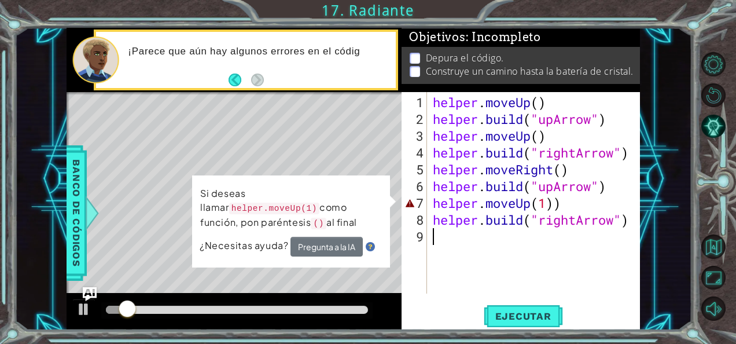
click at [576, 200] on div "helper . moveUp ( ) helper . build ( "upArrow" ) helper . moveUp ( ) helper . b…" at bounding box center [537, 211] width 213 height 235
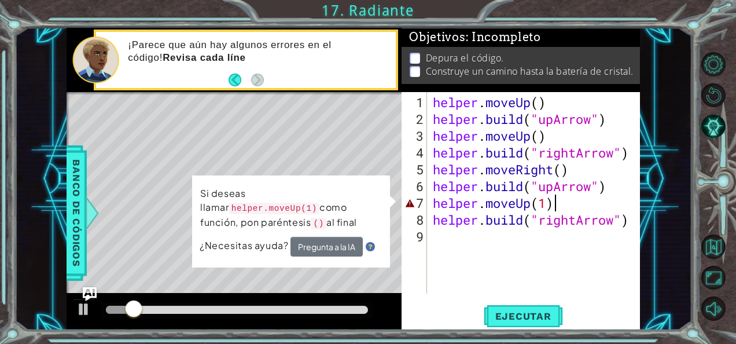
type textarea "helper.moveUp(1)"
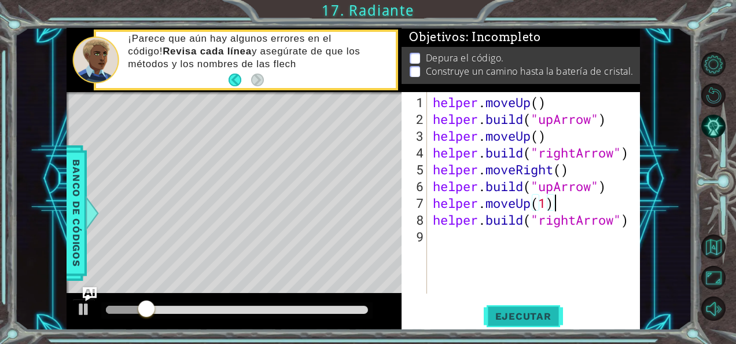
click at [519, 311] on span "Ejecutar" at bounding box center [523, 316] width 79 height 12
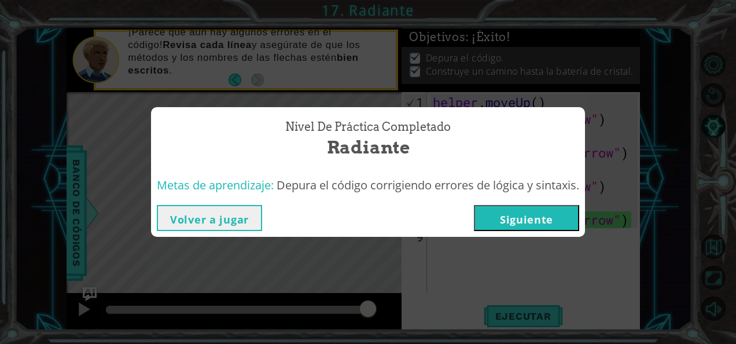
click at [505, 218] on button "Siguiente" at bounding box center [526, 218] width 105 height 26
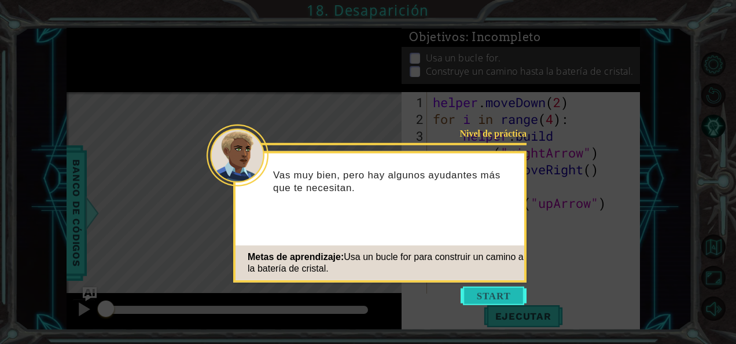
click at [517, 288] on button "Start" at bounding box center [494, 296] width 66 height 19
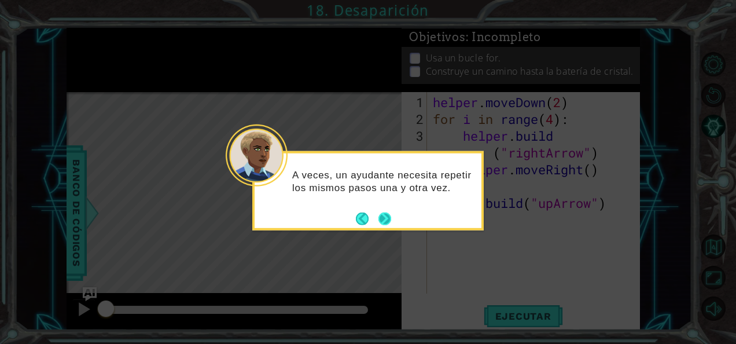
click at [391, 223] on button "Next" at bounding box center [385, 218] width 13 height 13
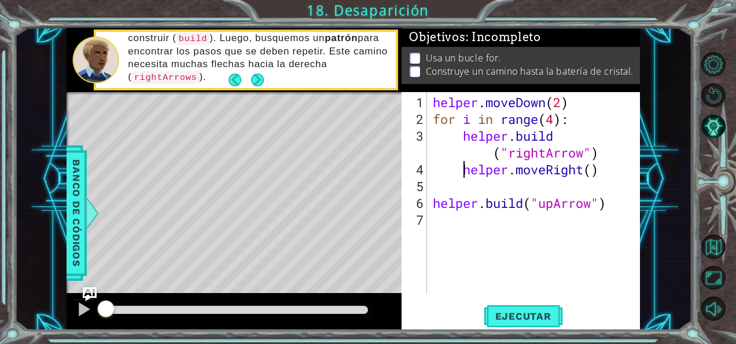
click at [464, 168] on div "helper . moveDown ( 2 ) for i in range ( 4 ) : helper . build ( "rightArrow" ) …" at bounding box center [537, 211] width 213 height 235
click at [460, 134] on div "helper . moveDown ( 2 ) for i in range ( 4 ) : helper . build ( "rightArrow" ) …" at bounding box center [537, 211] width 213 height 235
click at [461, 135] on div "helper . moveDown ( 2 ) for i in range ( 4 ) : helper . build ( "rightArrow" ) …" at bounding box center [537, 211] width 213 height 235
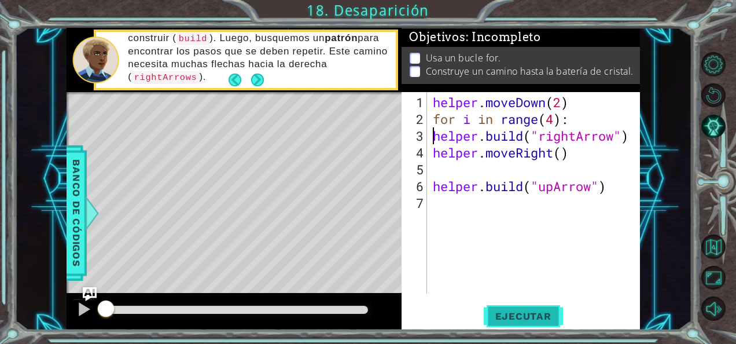
click at [515, 308] on button "Ejecutar" at bounding box center [523, 316] width 79 height 24
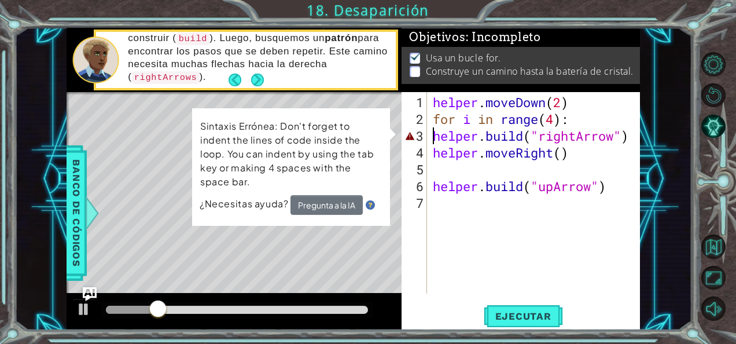
click at [524, 137] on div "helper . moveDown ( 2 ) for i in range ( 4 ) : helper . build ( "rightArrow" ) …" at bounding box center [537, 211] width 213 height 235
click at [548, 137] on div "helper . moveDown ( 2 ) for i in range ( 4 ) : helper . build ( "rightArrow" ) …" at bounding box center [537, 211] width 213 height 235
click at [579, 135] on div "helper . moveDown ( 2 ) for i in range ( 4 ) : helper . build ( "rightArrow" ) …" at bounding box center [537, 211] width 213 height 235
click at [580, 136] on div "helper . moveDown ( 2 ) for i in range ( 4 ) : helper . build ( "rightArrow" ) …" at bounding box center [537, 211] width 213 height 235
click at [542, 310] on button "Ejecutar" at bounding box center [523, 316] width 79 height 24
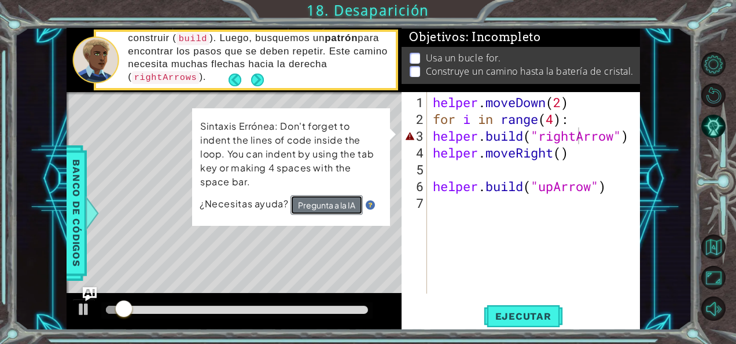
click at [322, 201] on button "Pregunta a la IA" at bounding box center [327, 205] width 72 height 20
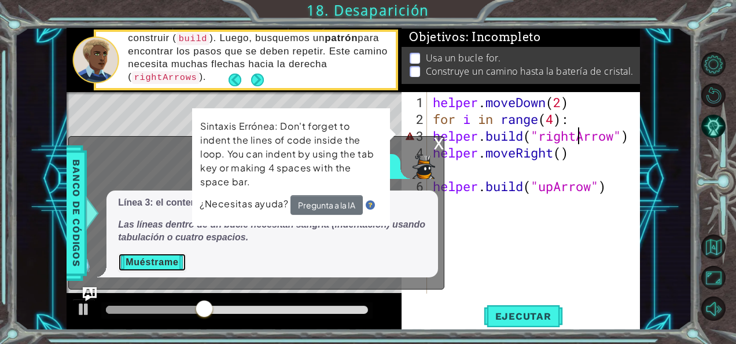
click at [163, 260] on button "Muéstrame" at bounding box center [152, 262] width 68 height 19
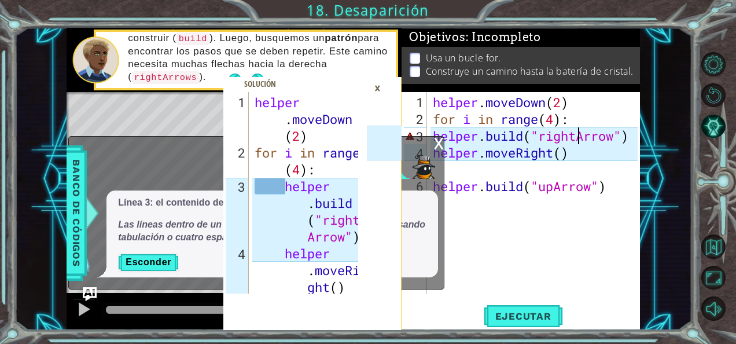
click at [478, 137] on div "helper . moveDown ( 2 ) for i in range ( 4 ) : helper . build ( "rightArrow" ) …" at bounding box center [537, 211] width 213 height 235
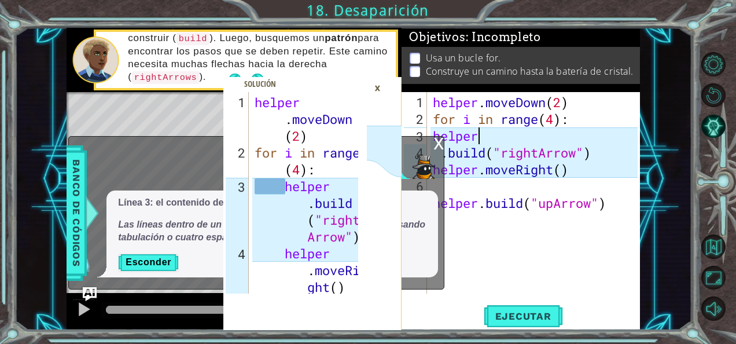
click at [478, 137] on div "helper . moveDown ( 2 ) for i in range ( 4 ) : helper . build ( "rightArrow" ) …" at bounding box center [537, 211] width 213 height 235
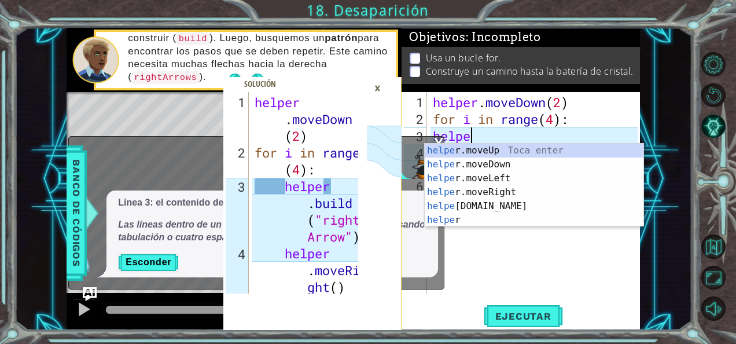
scroll to position [0, 1]
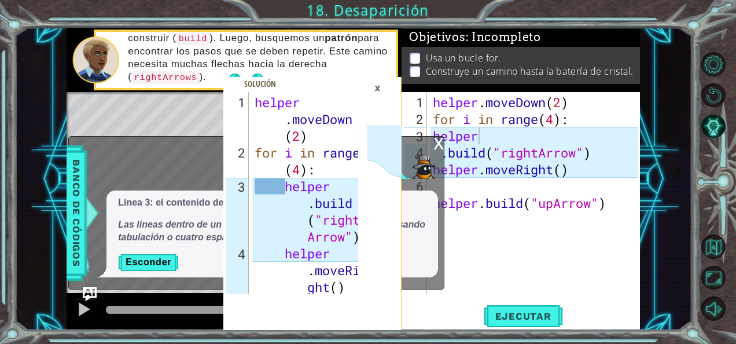
click at [443, 274] on div "x ¿Qué está mal? Línea 3: el contenido del bucle for no está indentado. Las lín…" at bounding box center [256, 212] width 376 height 153
click at [450, 152] on div "helper . moveDown ( 2 ) for i in range ( 4 ) : helper . build ( "rightArrow" ) …" at bounding box center [537, 211] width 213 height 235
type textarea "helper.build("rightArrow")"
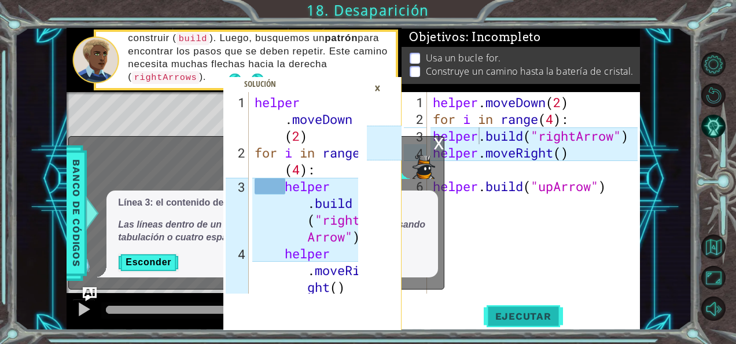
click at [507, 317] on span "Ejecutar" at bounding box center [523, 316] width 79 height 12
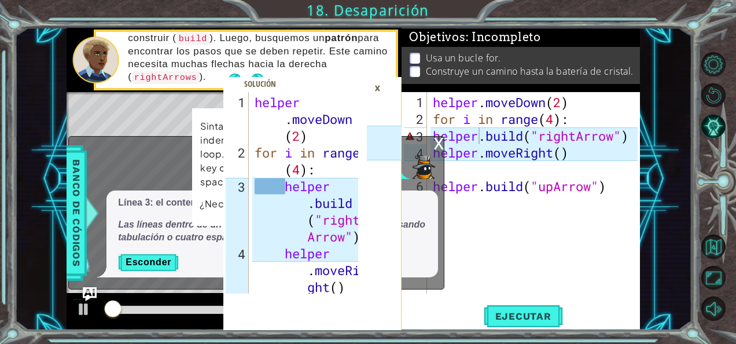
click at [377, 87] on div "×" at bounding box center [378, 88] width 18 height 20
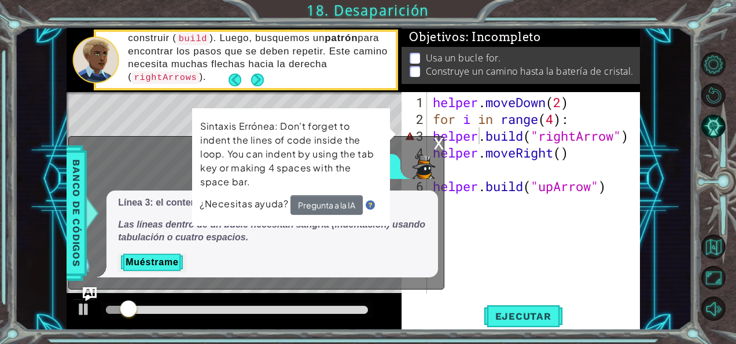
click at [439, 142] on div "x" at bounding box center [439, 143] width 10 height 12
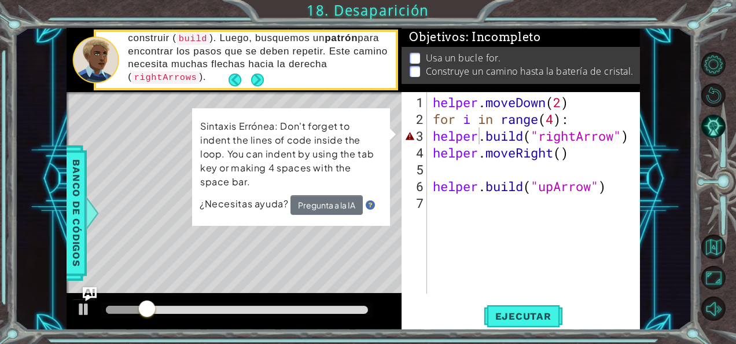
click at [483, 140] on div "helper . moveDown ( 2 ) for i in range ( 4 ) : helper . build ( "rightArrow" ) …" at bounding box center [537, 211] width 213 height 235
click at [578, 137] on div "helper . moveDown ( 2 ) for i in range ( 4 ) : helper . build ( "rightArrow" ) …" at bounding box center [537, 211] width 213 height 235
click at [342, 205] on button "Pregunta a la IA" at bounding box center [326, 205] width 72 height 21
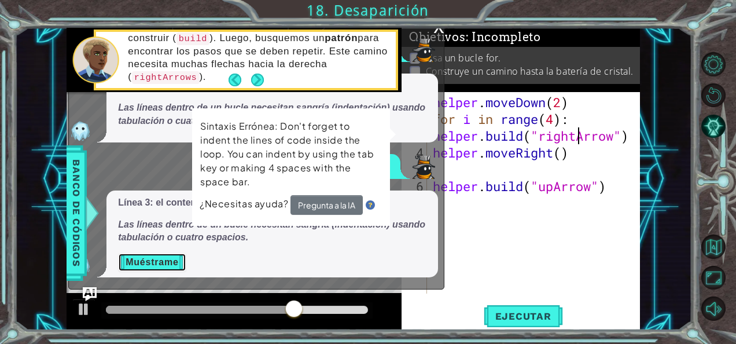
click at [171, 266] on button "Muéstrame" at bounding box center [152, 262] width 68 height 19
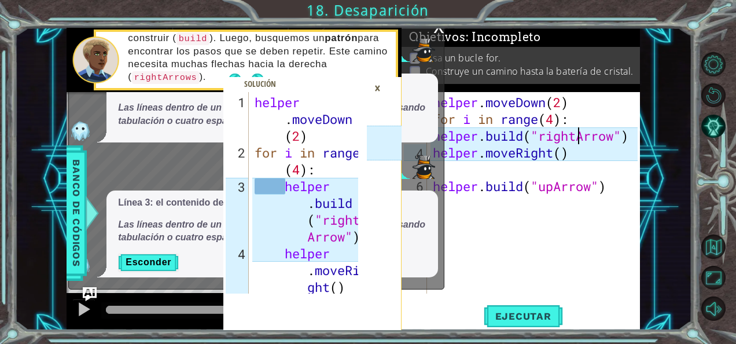
scroll to position [0, 0]
drag, startPoint x: 251, startPoint y: 101, endPoint x: 335, endPoint y: 270, distance: 188.4
click at [335, 270] on div "1 2 3 4 5 helper . moveDown ( 2 ) for i in range ( 4 ) : helper . build ( "righ…" at bounding box center [295, 192] width 144 height 201
drag, startPoint x: 335, startPoint y: 270, endPoint x: 293, endPoint y: 238, distance: 52.0
click at [293, 238] on div "helper . moveDown ( 2 ) for i in range ( 4 ) : helper . build ( "right Arrow" )…" at bounding box center [308, 228] width 112 height 269
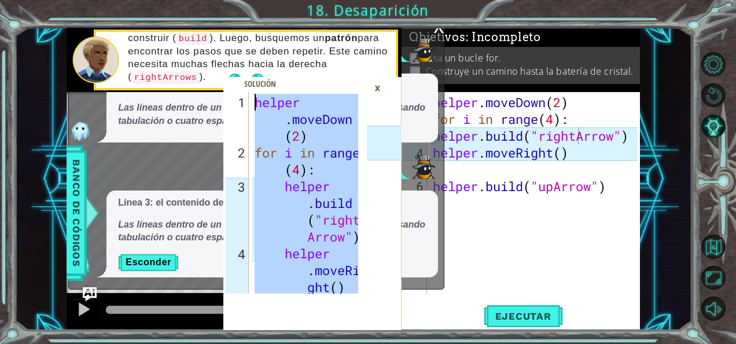
drag, startPoint x: 295, startPoint y: 270, endPoint x: 248, endPoint y: 87, distance: 188.2
click at [248, 92] on div "helper.build("rightArrow") helper.moveRight() 1 2 3 4 5 helper . moveDown ( 2 )…" at bounding box center [312, 211] width 179 height 238
type textarea "helper.moveDown(2) for i in range(4):"
click at [380, 85] on div "×" at bounding box center [378, 88] width 18 height 20
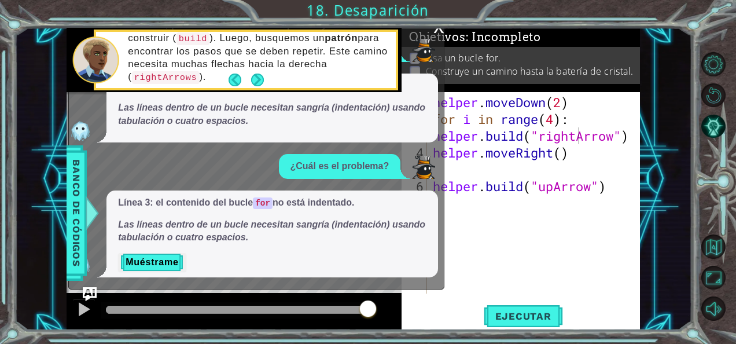
click at [438, 29] on div "x" at bounding box center [439, 26] width 10 height 12
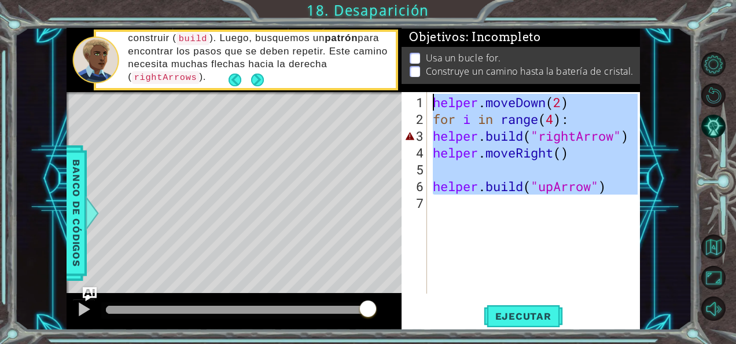
drag, startPoint x: 491, startPoint y: 206, endPoint x: 425, endPoint y: 93, distance: 130.7
click at [425, 93] on div "1 2 3 4 5 6 7 helper . moveDown ( 2 ) for i in range ( 4 ) : helper . build ( "…" at bounding box center [520, 192] width 236 height 201
type textarea "helper.moveDown(2) for i in range(4):"
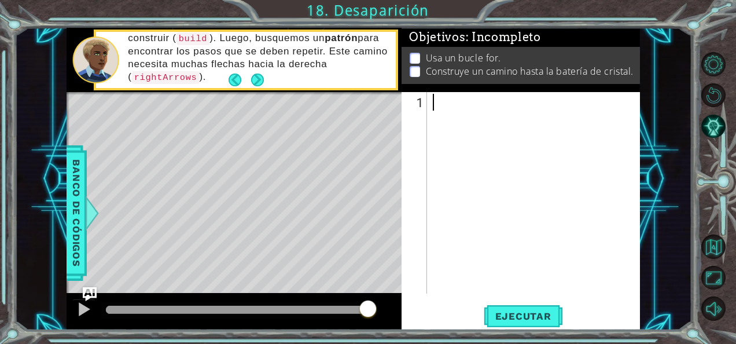
paste textarea "helper.build("upArrow")"
type textarea "helper.build("upArrow")"
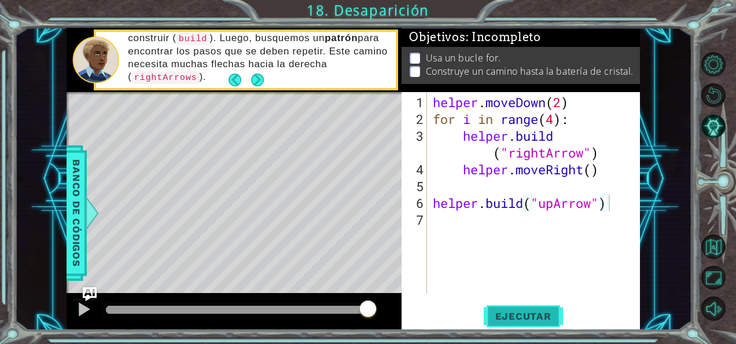
click at [504, 308] on button "Ejecutar" at bounding box center [523, 316] width 79 height 24
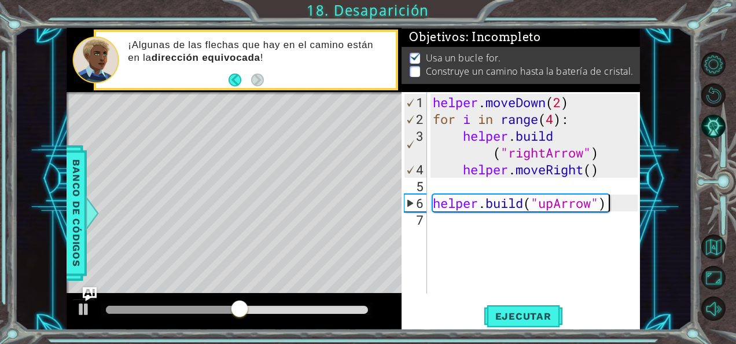
click at [460, 222] on div "helper . moveDown ( 2 ) for i in range ( 4 ) : helper . build ( "rightArrow" ) …" at bounding box center [537, 211] width 213 height 235
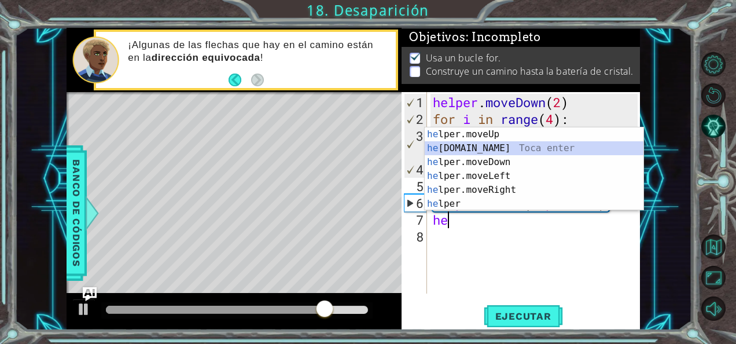
click at [466, 141] on div "he lper.moveUp Toca enter he lper.build Toca enter he lper.moveDown Toca enter …" at bounding box center [534, 182] width 219 height 111
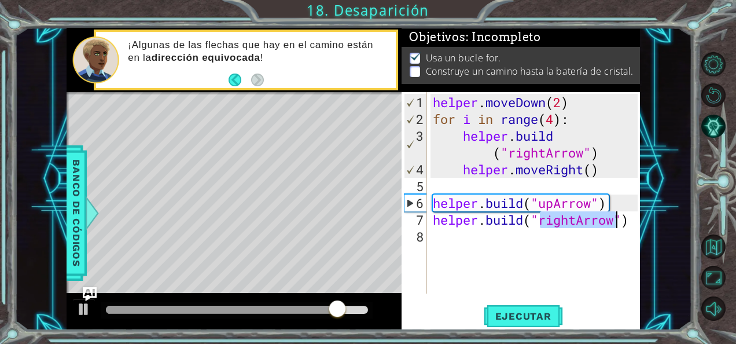
click at [551, 218] on div "helper . moveDown ( 2 ) for i in range ( 4 ) : helper . build ( "rightArrow" ) …" at bounding box center [534, 192] width 207 height 201
click at [574, 221] on div "helper . moveDown ( 2 ) for i in range ( 4 ) : helper . build ( "rightArrow" ) …" at bounding box center [537, 211] width 213 height 235
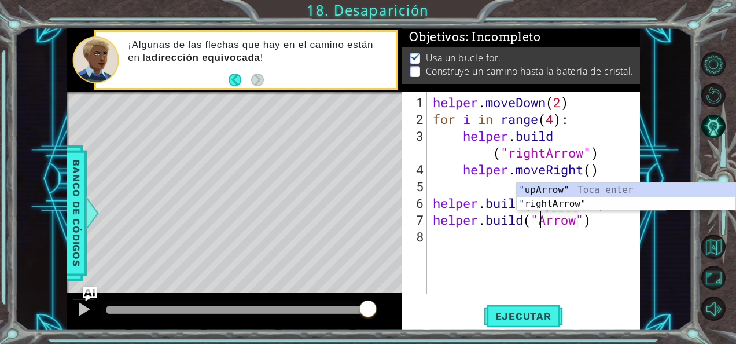
scroll to position [0, 5]
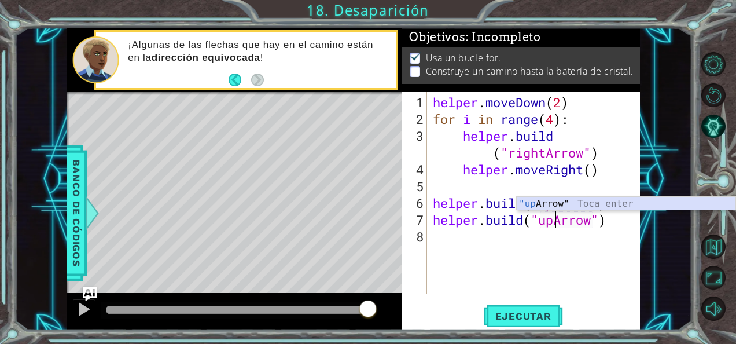
click at [550, 203] on div ""up Arrow" Toca enter" at bounding box center [626, 218] width 219 height 42
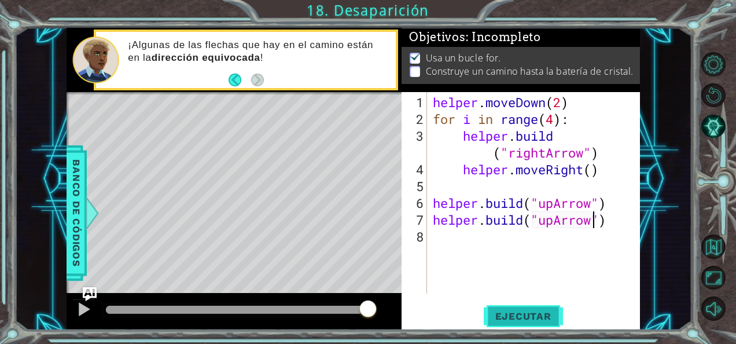
click at [531, 315] on span "Ejecutar" at bounding box center [523, 316] width 79 height 12
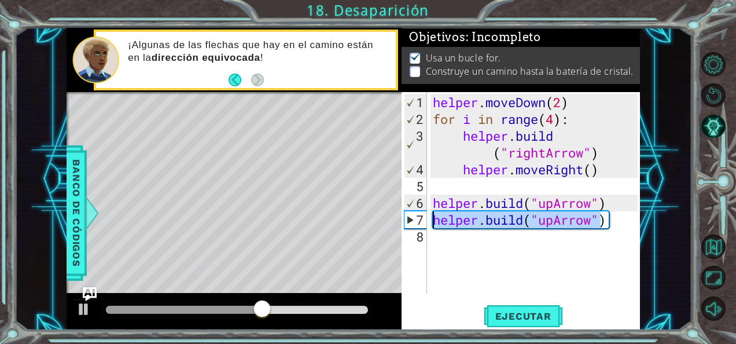
drag, startPoint x: 604, startPoint y: 216, endPoint x: 435, endPoint y: 223, distance: 169.1
click at [435, 223] on div "helper . moveDown ( 2 ) for i in range ( 4 ) : helper . build ( "rightArrow" ) …" at bounding box center [537, 211] width 213 height 235
type textarea ")"
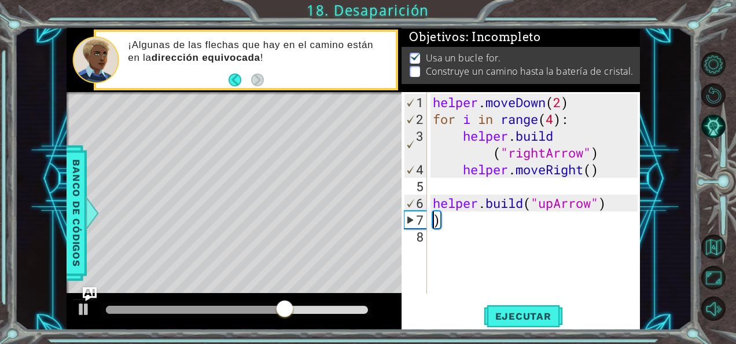
scroll to position [0, 0]
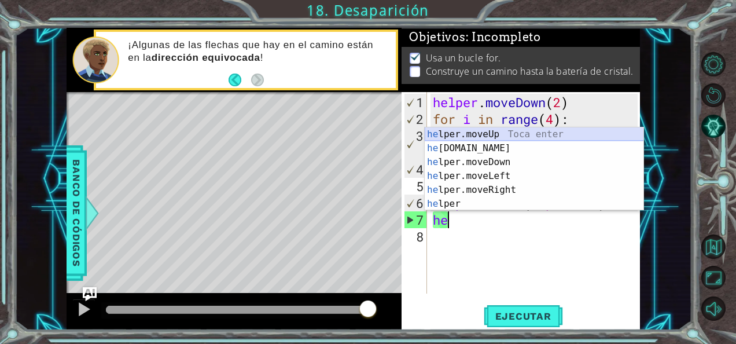
click at [498, 130] on div "he lper.moveUp Toca enter he lper.build Toca enter he lper.moveDown Toca enter …" at bounding box center [534, 182] width 219 height 111
type textarea "helper.moveUp(1)"
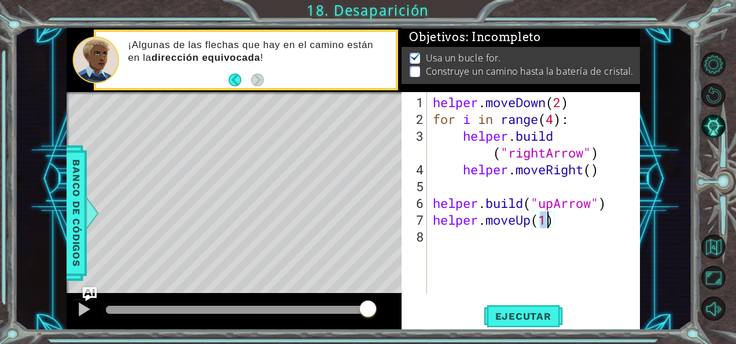
click at [453, 234] on div "helper . moveDown ( 2 ) for i in range ( 4 ) : helper . build ( "rightArrow" ) …" at bounding box center [537, 211] width 213 height 235
paste textarea "helper.build("upArrow""
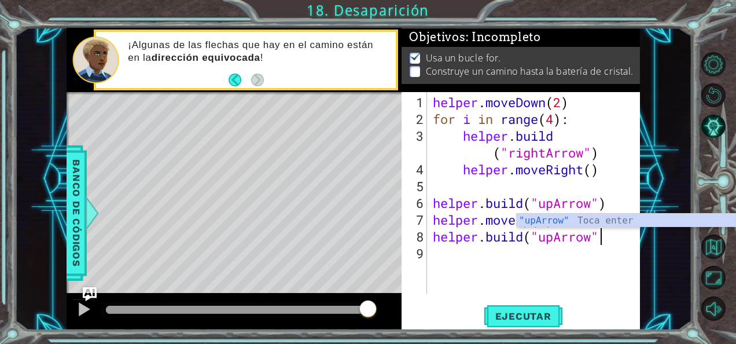
scroll to position [0, 7]
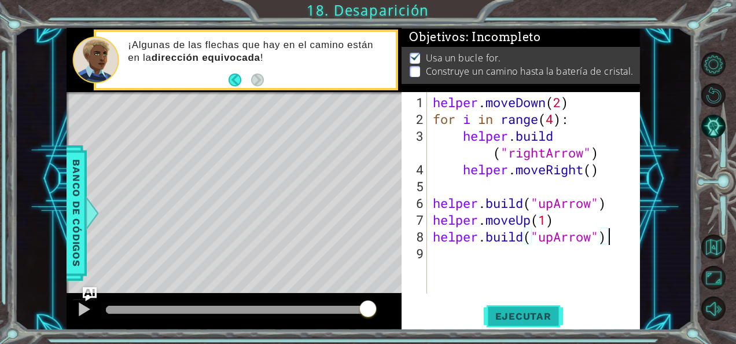
type textarea "helper.build("upArrow")"
click at [498, 309] on button "Ejecutar" at bounding box center [523, 316] width 79 height 24
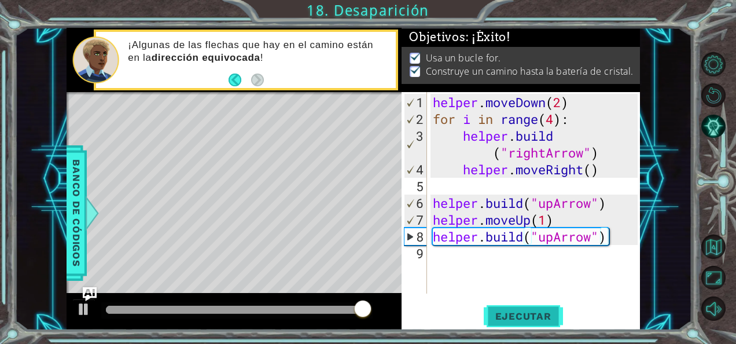
click at [498, 309] on button "Ejecutar" at bounding box center [523, 316] width 79 height 24
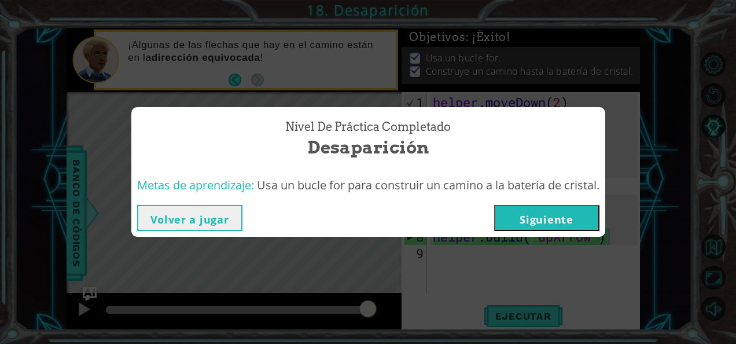
click at [554, 212] on button "Siguiente" at bounding box center [546, 218] width 105 height 26
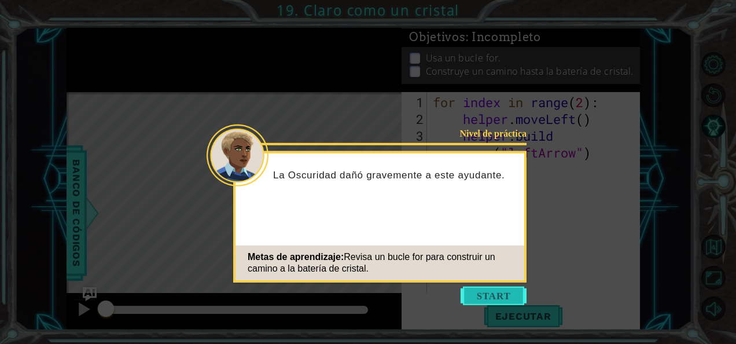
click at [488, 293] on button "Start" at bounding box center [494, 296] width 66 height 19
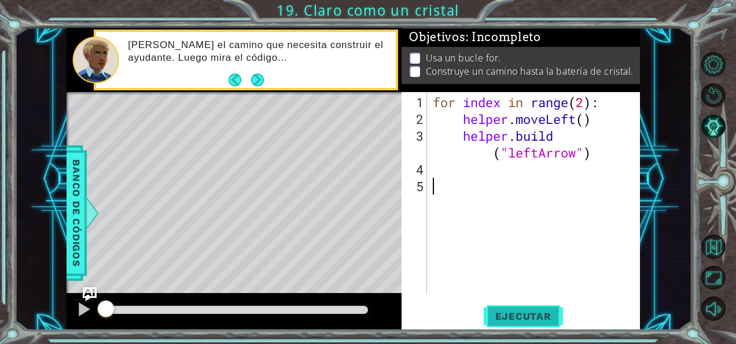
click at [496, 306] on button "Ejecutar" at bounding box center [523, 316] width 79 height 24
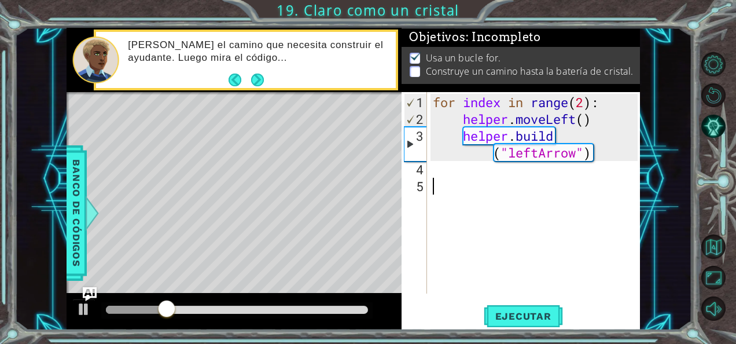
click at [453, 179] on div "for index in range ( 2 ) : helper . moveLeft ( ) helper . build ( "leftArrow" )" at bounding box center [537, 211] width 213 height 235
click at [447, 171] on div "for index in range ( 2 ) : helper . moveLeft ( ) helper . build ( "leftArrow" )" at bounding box center [537, 211] width 213 height 235
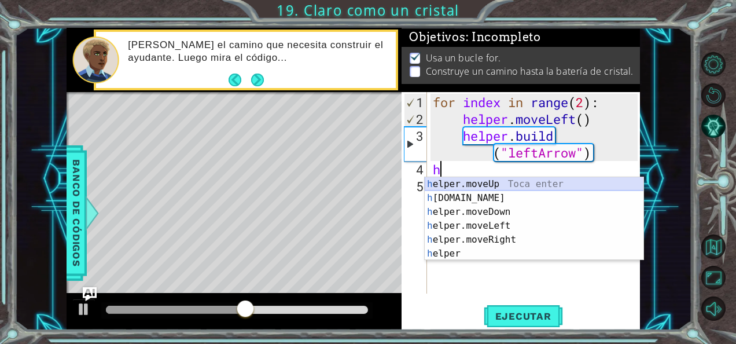
click at [480, 183] on div "h elper.moveUp Toca enter h elper.build Toca enter h elper.moveDown Toca enter …" at bounding box center [534, 232] width 219 height 111
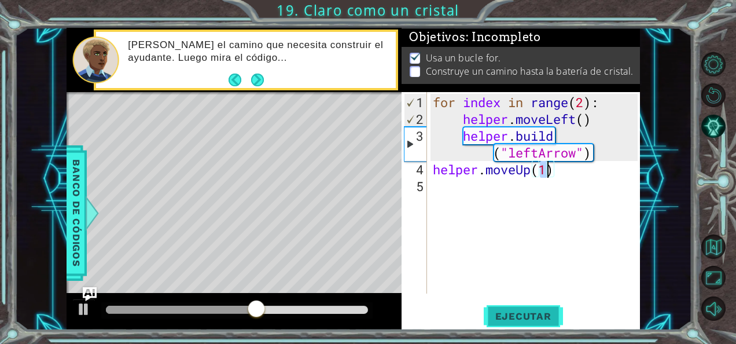
click at [522, 314] on span "Ejecutar" at bounding box center [523, 316] width 79 height 12
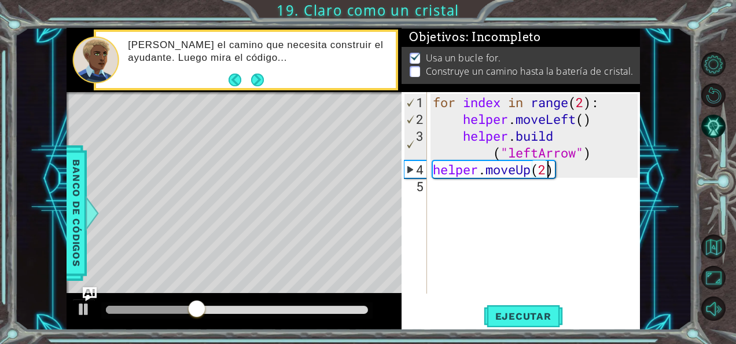
scroll to position [0, 5]
click at [504, 317] on span "Ejecutar" at bounding box center [523, 316] width 79 height 12
click at [532, 173] on div "for index in range ( 2 ) : helper . moveLeft ( ) helper . build ( "leftArrow" )…" at bounding box center [537, 211] width 213 height 235
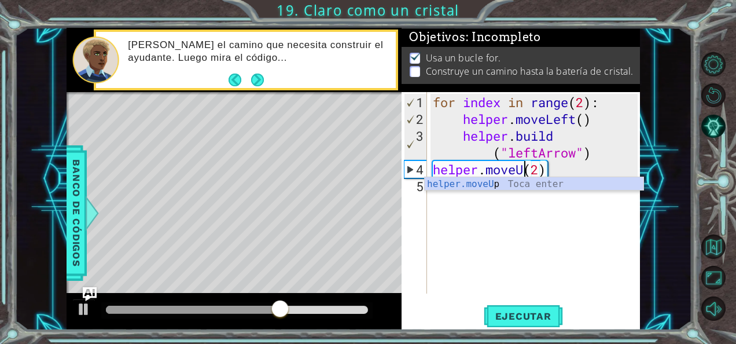
scroll to position [0, 4]
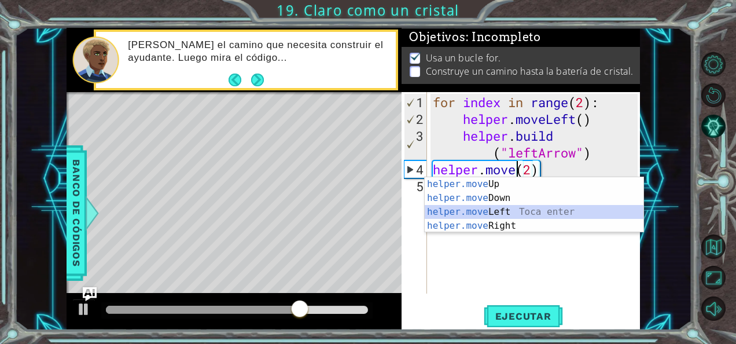
click at [508, 212] on div "helper.move Up Toca enter helper.move Down Toca enter helper.move Left Toca ent…" at bounding box center [534, 218] width 219 height 83
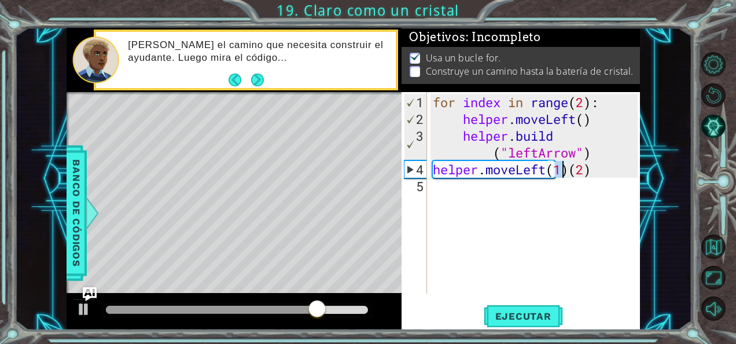
click at [593, 169] on div "for index in range ( 2 ) : helper . moveLeft ( ) helper . build ( "leftArrow" )…" at bounding box center [537, 211] width 213 height 235
type textarea "helper.moveLeft(1)"
click at [516, 311] on span "Ejecutar" at bounding box center [523, 316] width 79 height 12
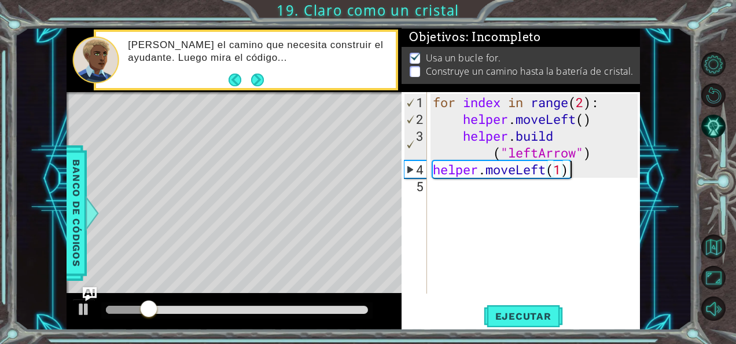
click at [465, 188] on div "for index in range ( 2 ) : helper . moveLeft ( ) helper . build ( "leftArrow" )…" at bounding box center [537, 211] width 213 height 235
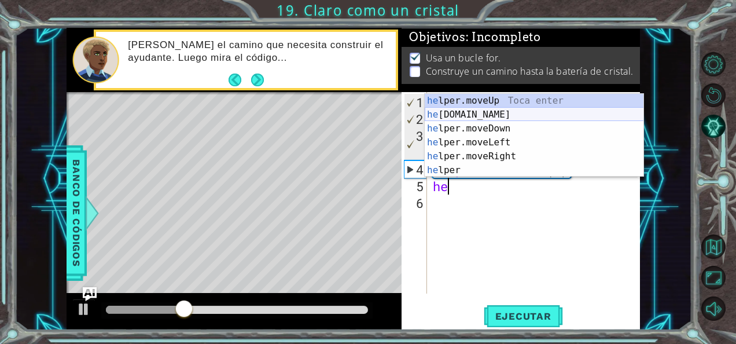
click at [481, 116] on div "he lper.moveUp Toca enter he lper.build Toca enter he lper.moveDown Toca enter …" at bounding box center [534, 149] width 219 height 111
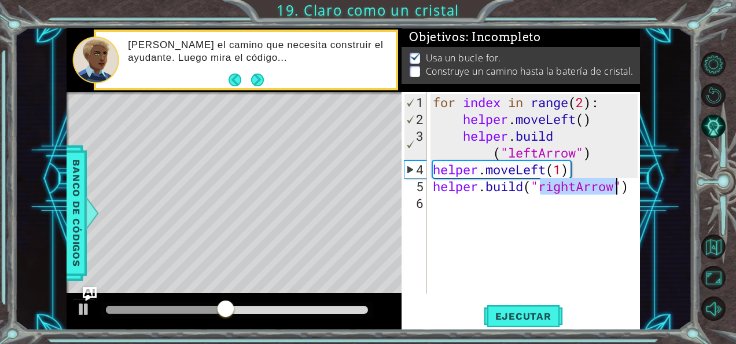
click at [579, 185] on div "for index in range ( 2 ) : helper . moveLeft ( ) helper . build ( "leftArrow" )…" at bounding box center [534, 192] width 207 height 201
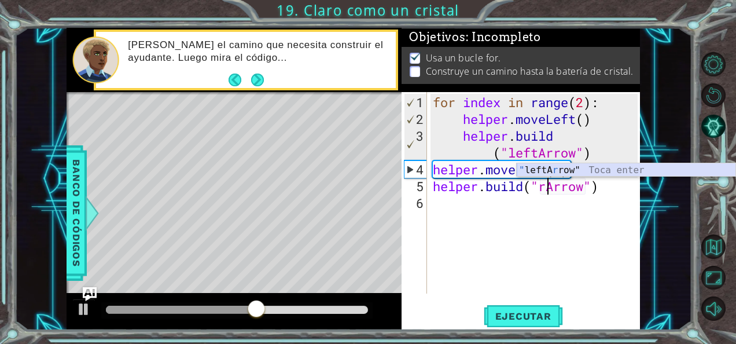
click at [576, 170] on div "" leftA r row" Toca enter" at bounding box center [626, 184] width 219 height 42
type textarea "helper.build("leftArrow"")"
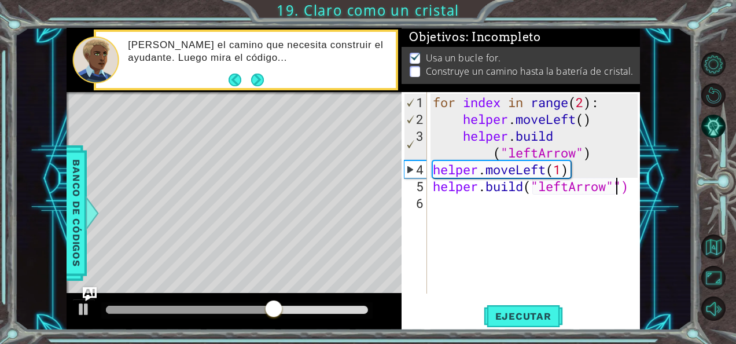
click at [487, 207] on div "for index in range ( 2 ) : helper . moveLeft ( ) helper . build ( "leftArrow" )…" at bounding box center [537, 211] width 213 height 235
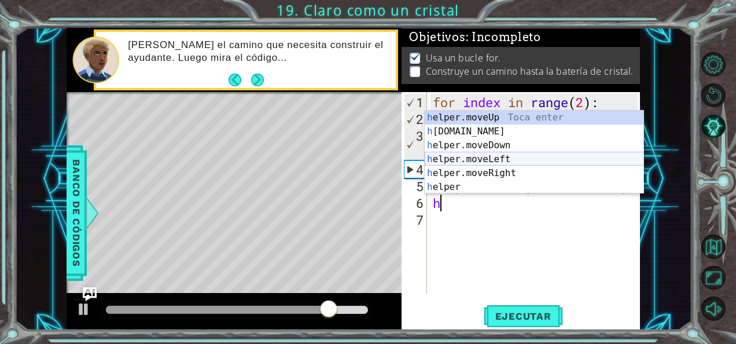
click at [491, 154] on div "h elper.moveUp Toca enter h elper.build Toca enter h elper.moveDown Toca enter …" at bounding box center [534, 166] width 219 height 111
type textarea "helper.moveLeft(1)"
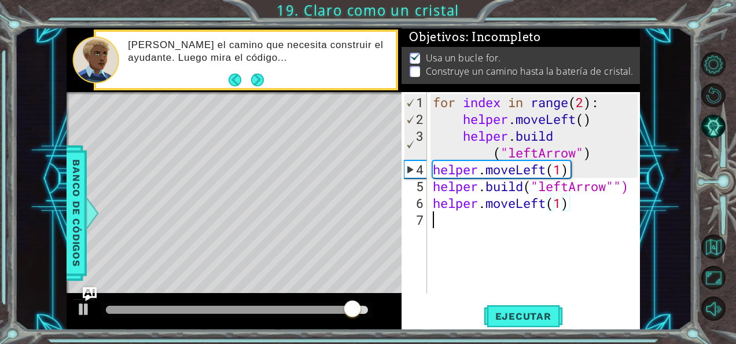
click at [469, 218] on div "for index in range ( 2 ) : helper . moveLeft ( ) helper . build ( "leftArrow" )…" at bounding box center [537, 211] width 213 height 235
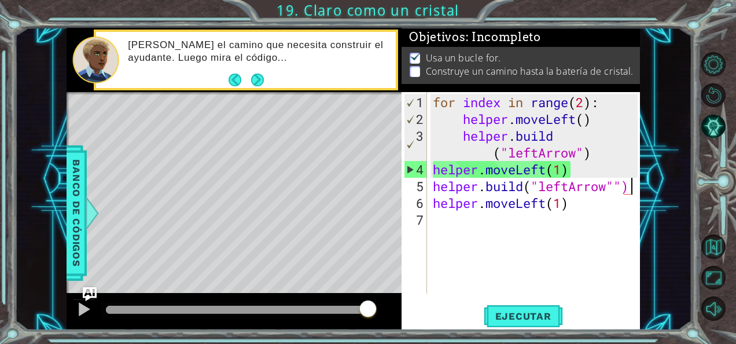
click at [632, 192] on div "for index in range ( 2 ) : helper . moveLeft ( ) helper . build ( "leftArrow" )…" at bounding box center [537, 211] width 213 height 235
click at [615, 186] on div "for index in range ( 2 ) : helper . moveLeft ( ) helper . build ( "leftArrow" )…" at bounding box center [537, 211] width 213 height 235
type textarea "helper.build("leftArrow")"
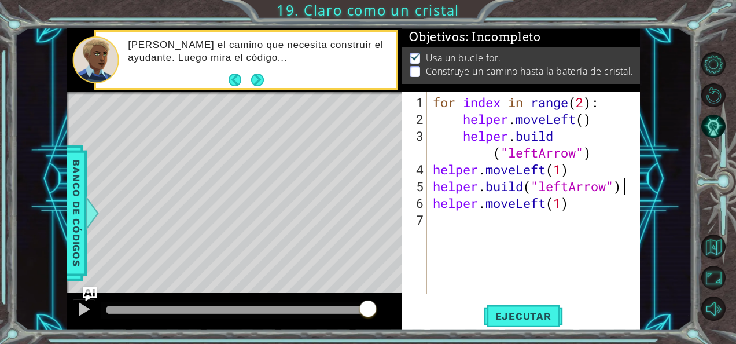
click at [627, 185] on div "for index in range ( 2 ) : helper . moveLeft ( ) helper . build ( "leftArrow" )…" at bounding box center [537, 211] width 213 height 235
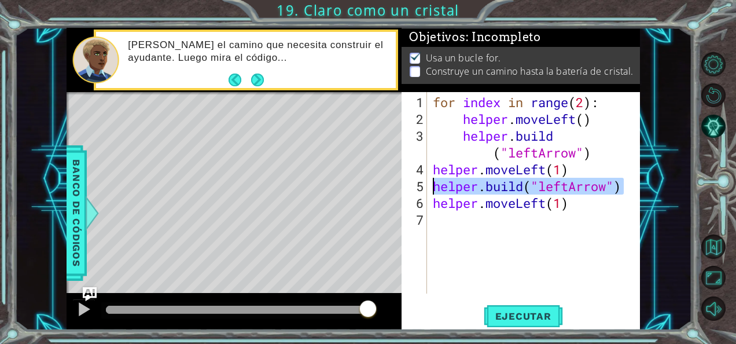
drag, startPoint x: 627, startPoint y: 185, endPoint x: 433, endPoint y: 188, distance: 193.9
click at [433, 188] on div "for index in range ( 2 ) : helper . moveLeft ( ) helper . build ( "leftArrow" )…" at bounding box center [537, 211] width 213 height 235
click at [436, 219] on div "for index in range ( 2 ) : helper . moveLeft ( ) helper . build ( "leftArrow" )…" at bounding box center [537, 211] width 213 height 235
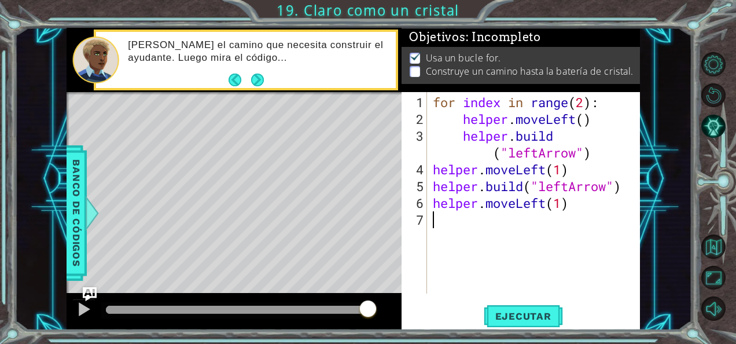
paste textarea "helper.build("leftArrow")"
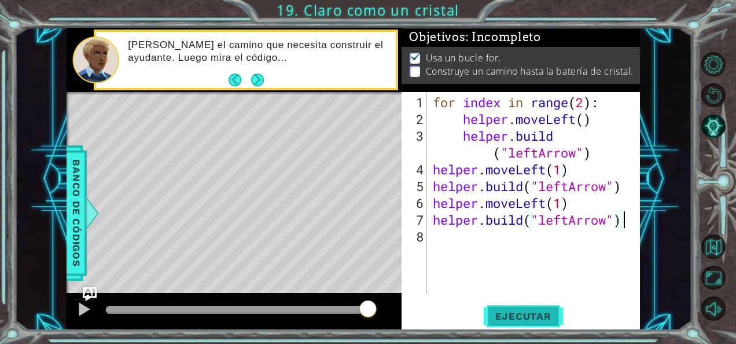
type textarea "helper.build("leftArrow")"
click at [494, 313] on span "Ejecutar" at bounding box center [523, 316] width 79 height 12
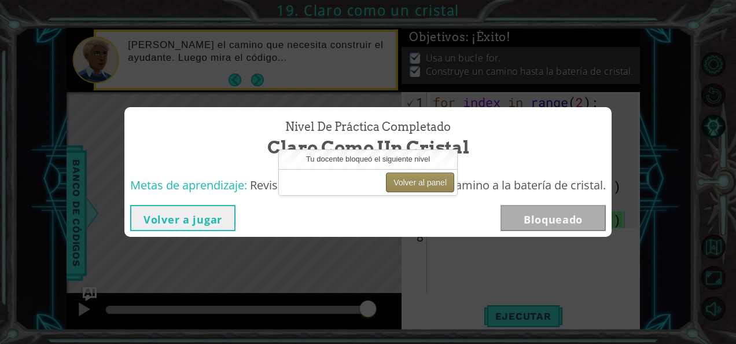
click at [432, 182] on button "Volver al panel" at bounding box center [420, 182] width 68 height 20
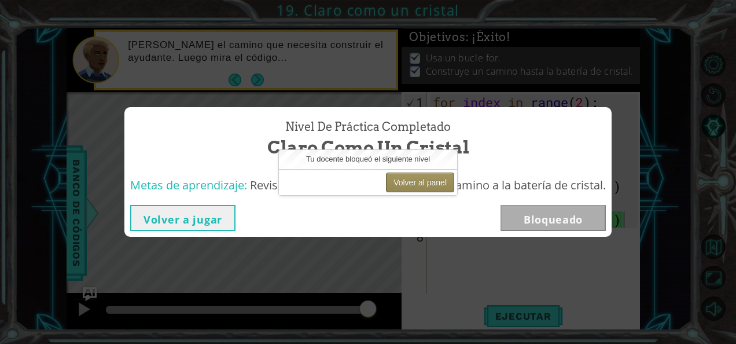
click at [432, 182] on button "Volver al panel" at bounding box center [420, 182] width 68 height 20
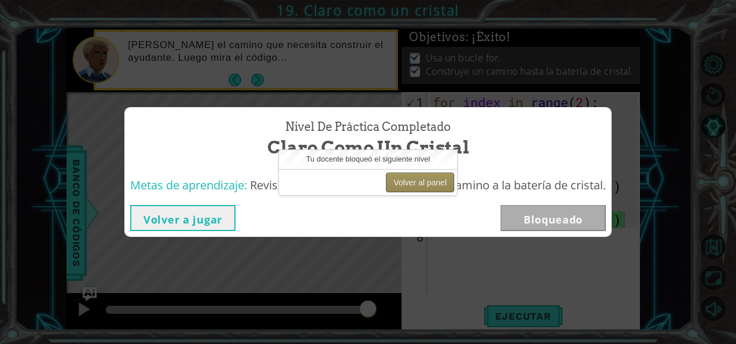
click at [432, 182] on button "Volver al panel" at bounding box center [420, 182] width 68 height 20
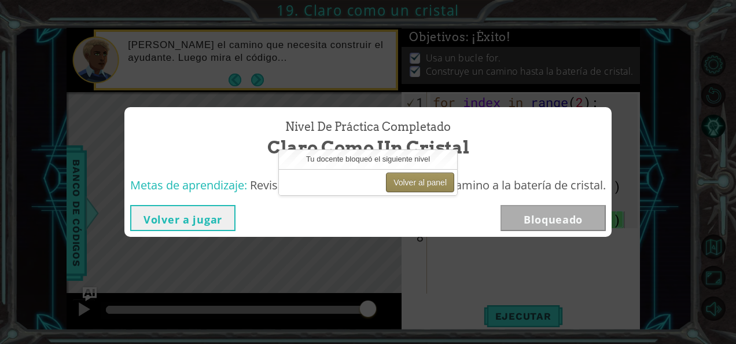
click at [432, 182] on button "Volver al panel" at bounding box center [420, 182] width 68 height 20
